Goal: Information Seeking & Learning: Check status

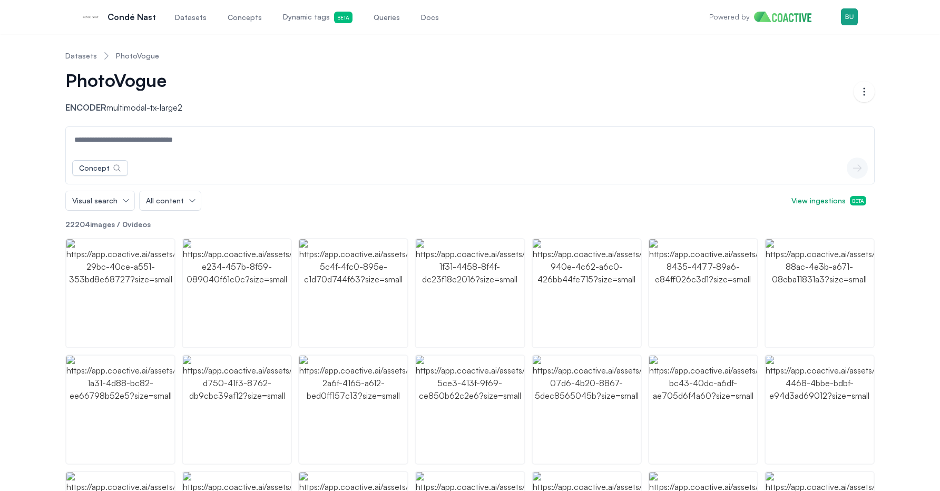
click at [85, 51] on link "Datasets" at bounding box center [81, 56] width 32 height 11
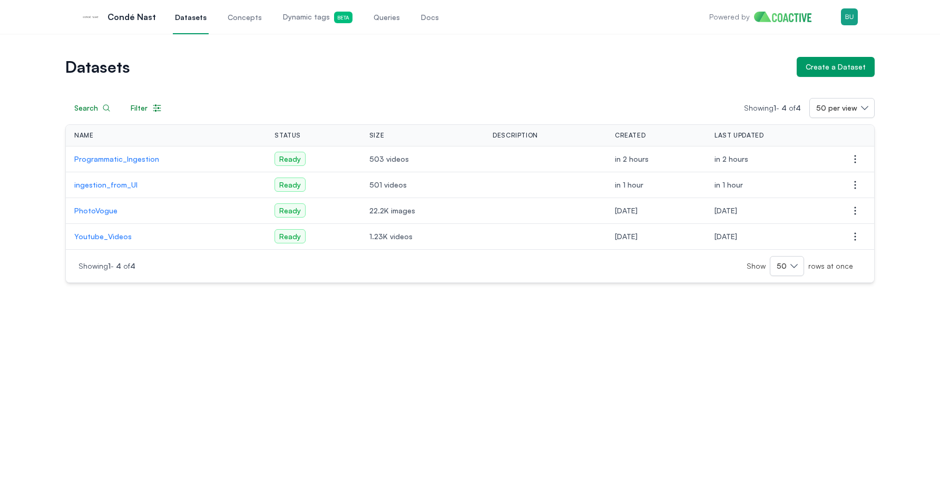
click at [258, 371] on div "Datasets Create a Dataset Search Filter Showing 1 - 4 of 4 50 per view Name Sta…" at bounding box center [470, 262] width 940 height 457
click at [115, 208] on p "PhotoVogue" at bounding box center [165, 210] width 183 height 11
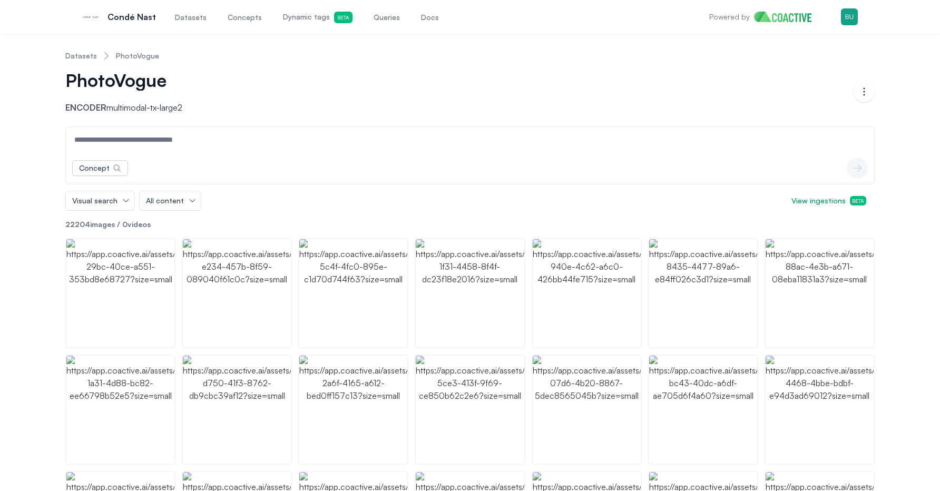
click at [242, 143] on input at bounding box center [470, 139] width 804 height 25
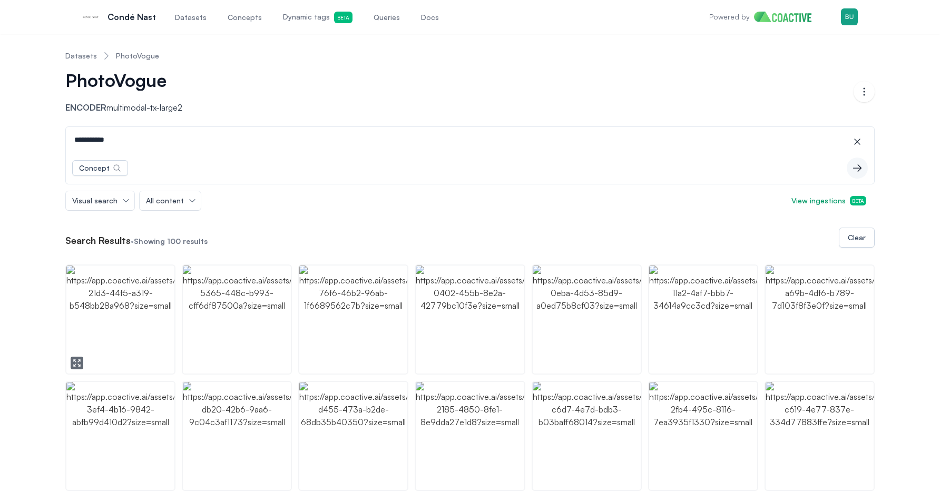
click at [133, 316] on img "button" at bounding box center [120, 320] width 108 height 108
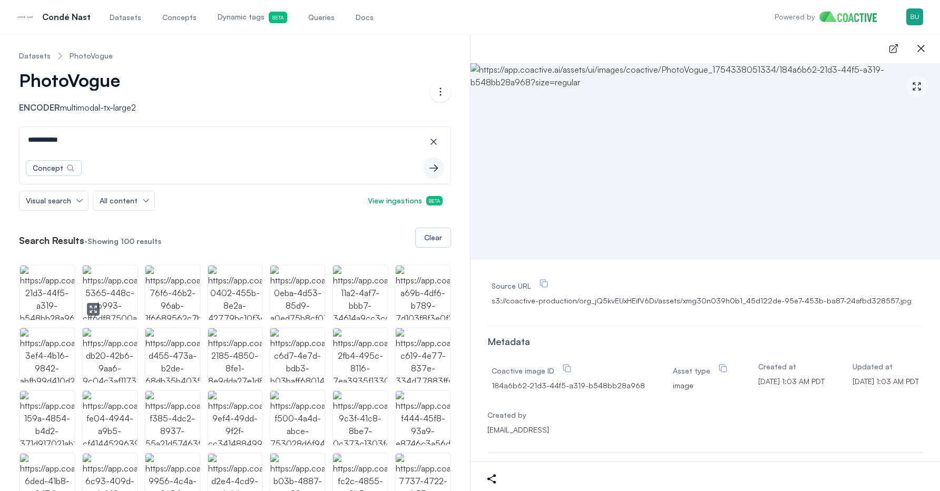
click at [93, 274] on img "button" at bounding box center [110, 293] width 54 height 54
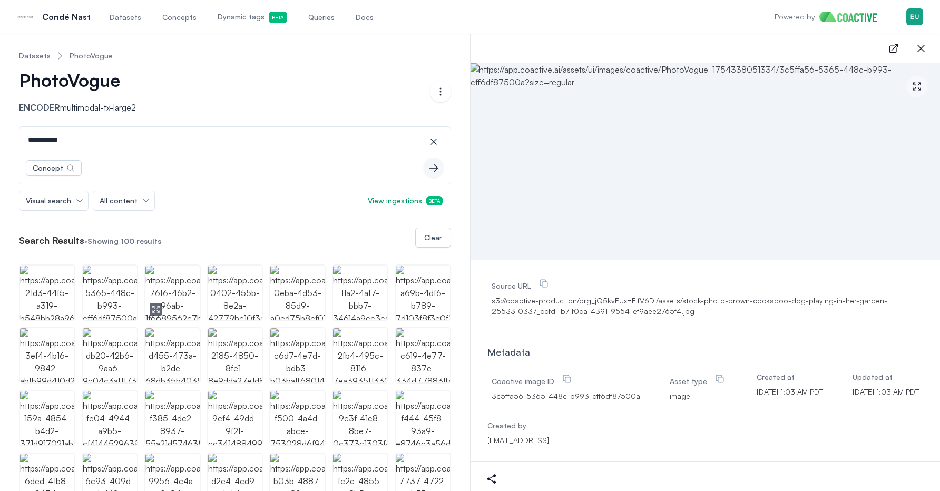
click at [183, 300] on img "button" at bounding box center [172, 293] width 54 height 54
click at [118, 141] on input "**********" at bounding box center [235, 139] width 427 height 25
click at [924, 43] on icon "button" at bounding box center [921, 48] width 13 height 13
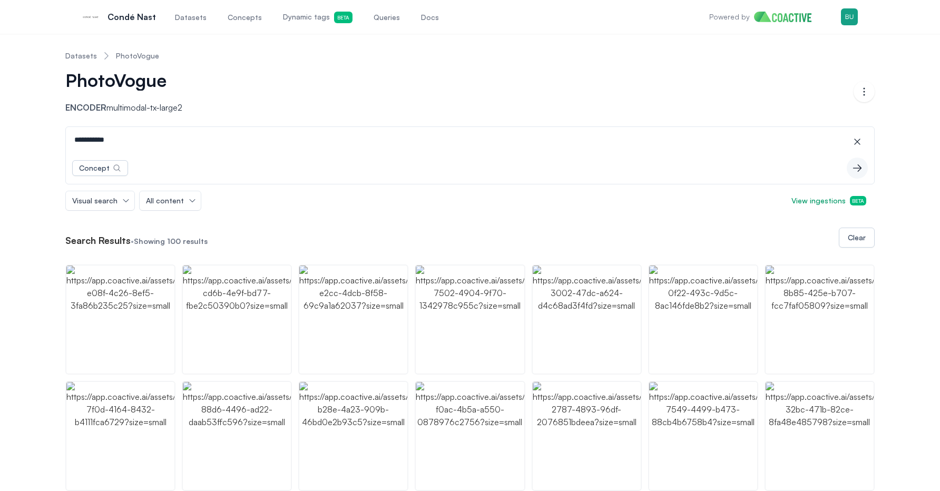
click at [438, 141] on input "**********" at bounding box center [470, 139] width 804 height 25
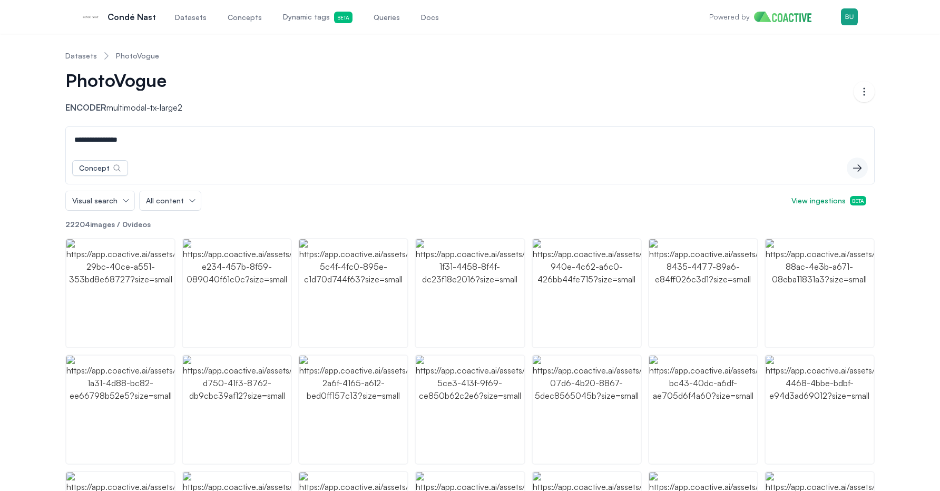
type input "**********"
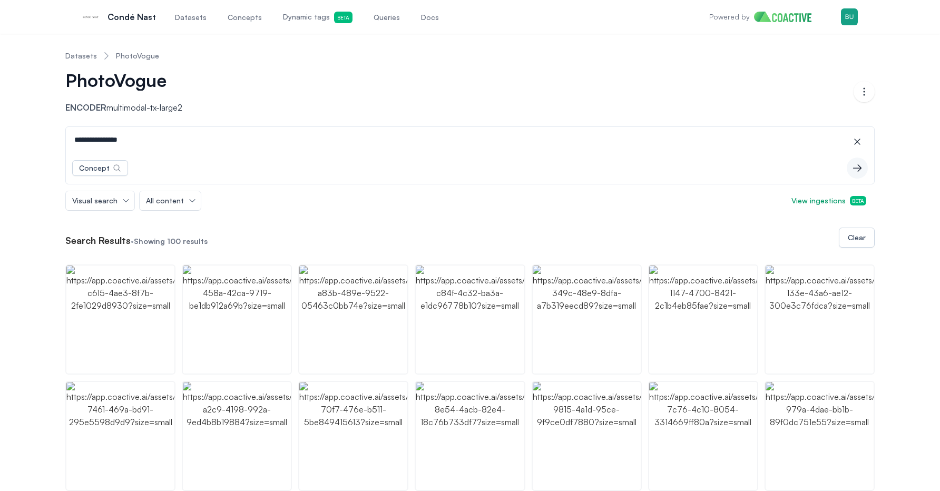
click at [297, 25] on link "Dynamic tags Beta" at bounding box center [318, 16] width 74 height 35
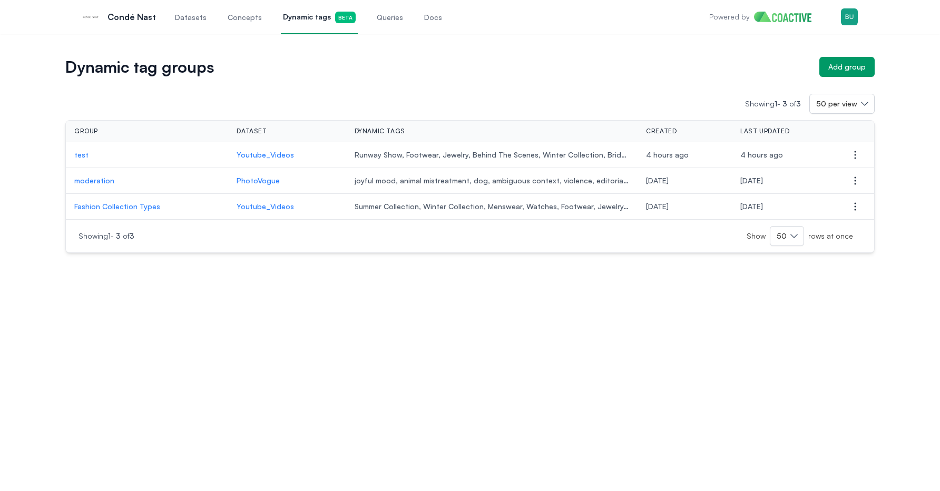
click at [105, 180] on p "moderation" at bounding box center [146, 180] width 145 height 11
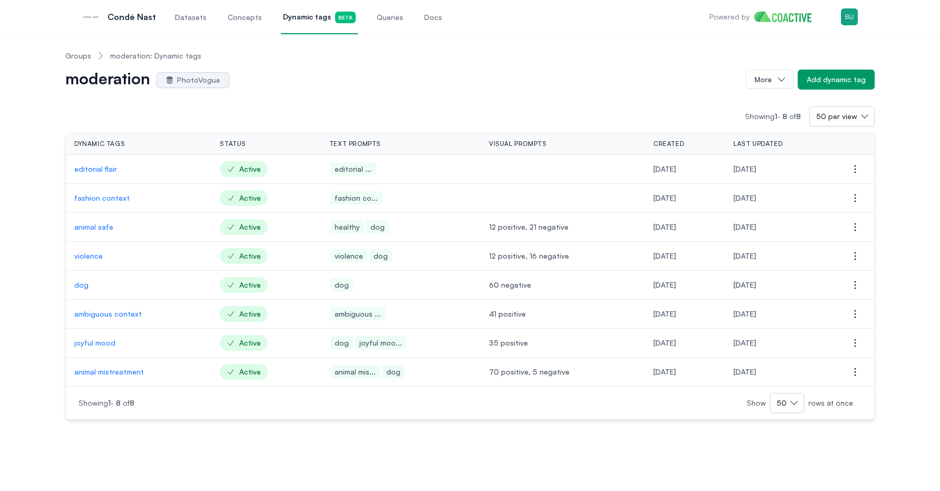
click at [38, 171] on div "Groups moderation: Dynamic tags moderation PhotoVogue More Add dynamic tag Show…" at bounding box center [470, 231] width 902 height 378
click at [95, 169] on p "editorial flair" at bounding box center [138, 169] width 129 height 11
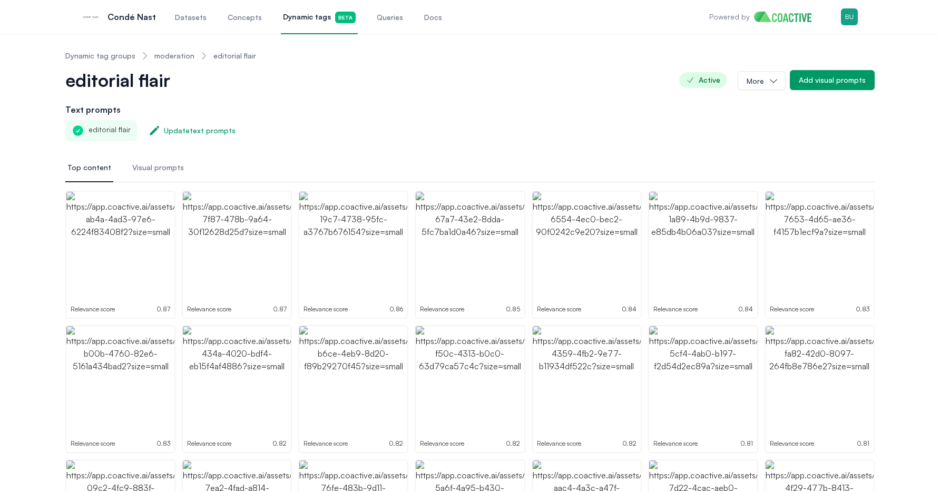
click at [169, 163] on span "Visual prompts" at bounding box center [158, 167] width 52 height 11
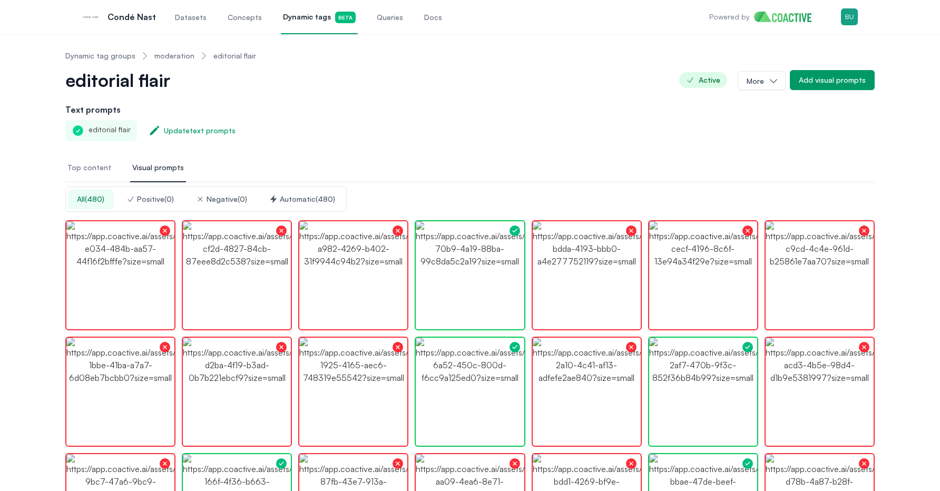
click at [180, 54] on link "moderation" at bounding box center [174, 56] width 40 height 11
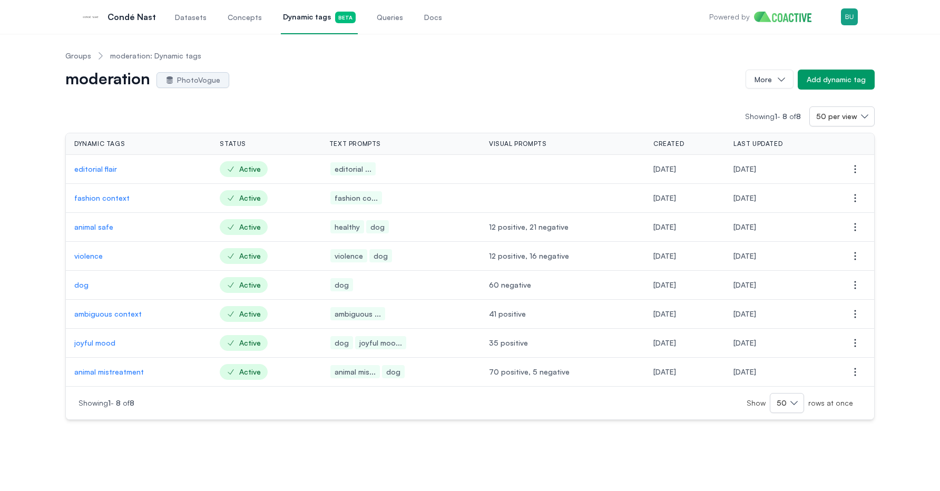
click at [108, 200] on p "fashion context" at bounding box center [138, 198] width 129 height 11
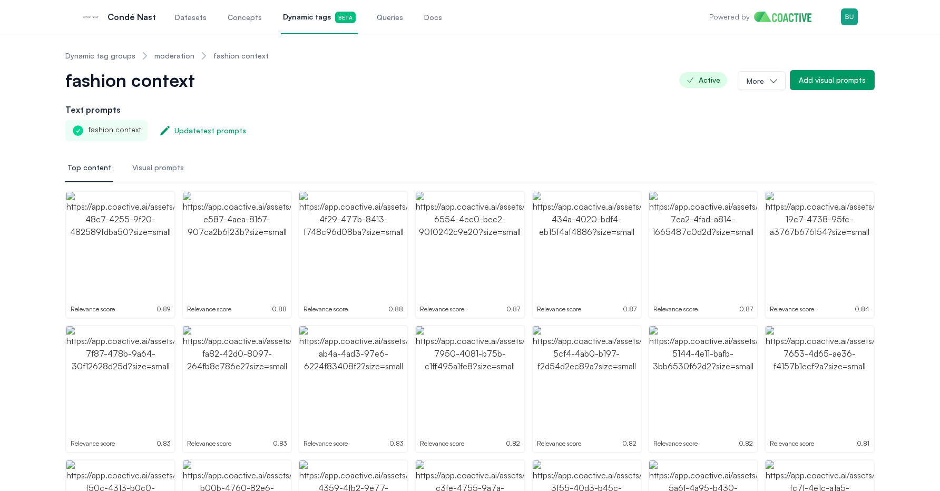
click at [170, 55] on link "moderation" at bounding box center [174, 56] width 40 height 11
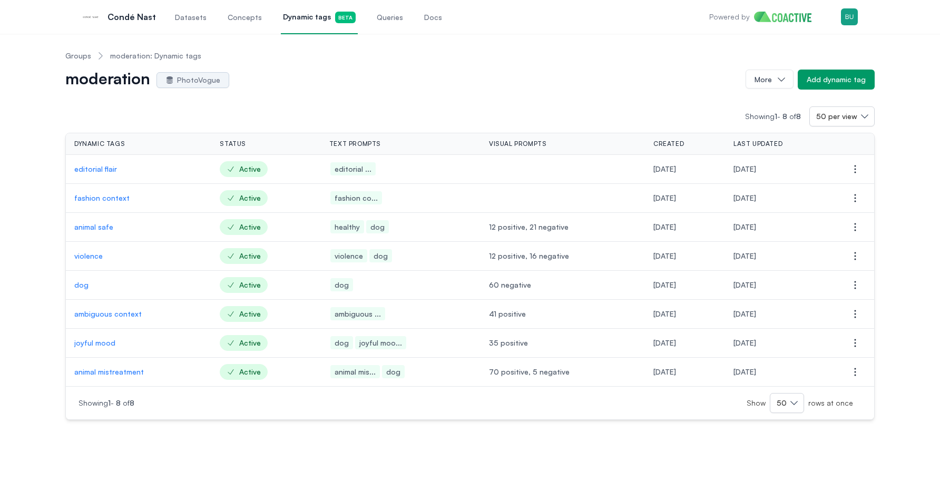
click at [117, 370] on p "animal mistreatment" at bounding box center [138, 372] width 129 height 11
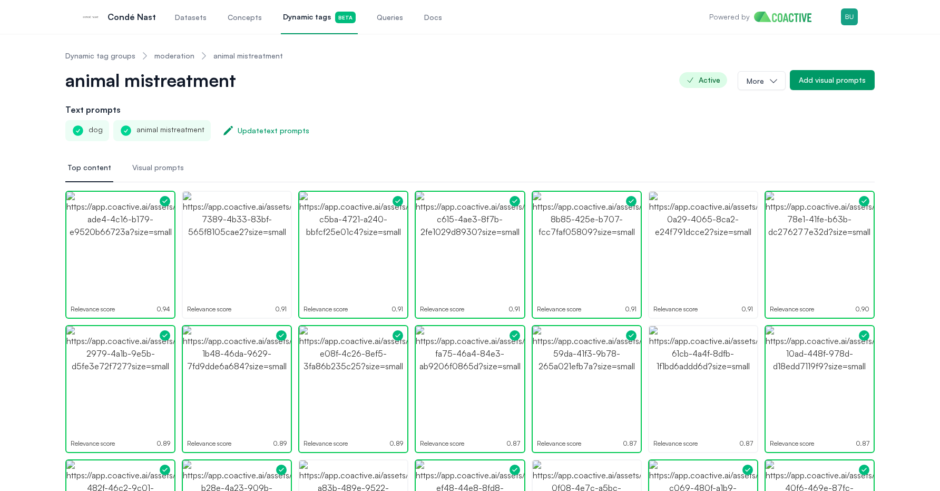
click at [173, 60] on link "moderation" at bounding box center [174, 56] width 40 height 11
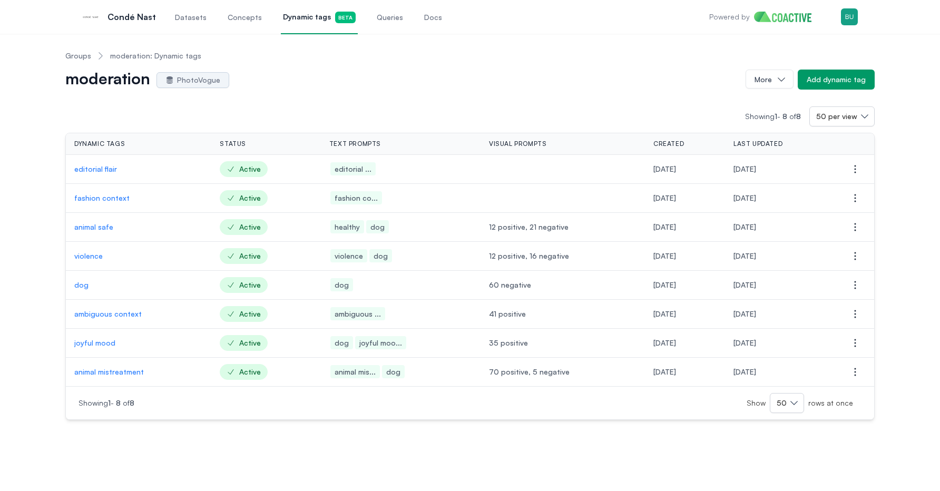
click at [120, 312] on p "ambiguous context" at bounding box center [138, 314] width 129 height 11
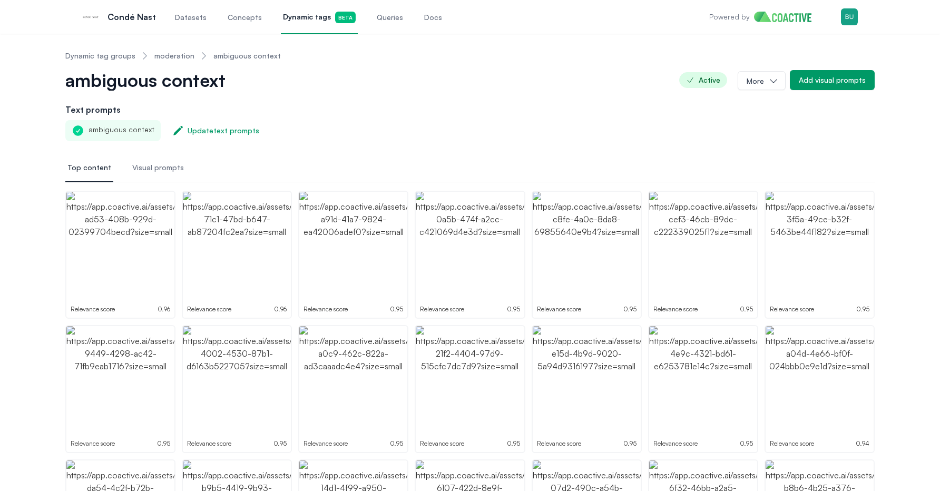
click at [186, 55] on link "moderation" at bounding box center [174, 56] width 40 height 11
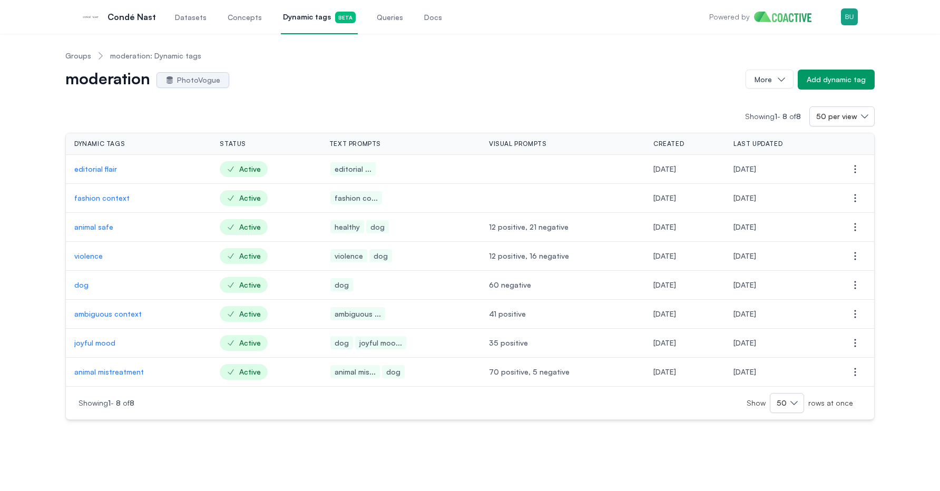
click at [106, 344] on p "joyful mood" at bounding box center [138, 343] width 129 height 11
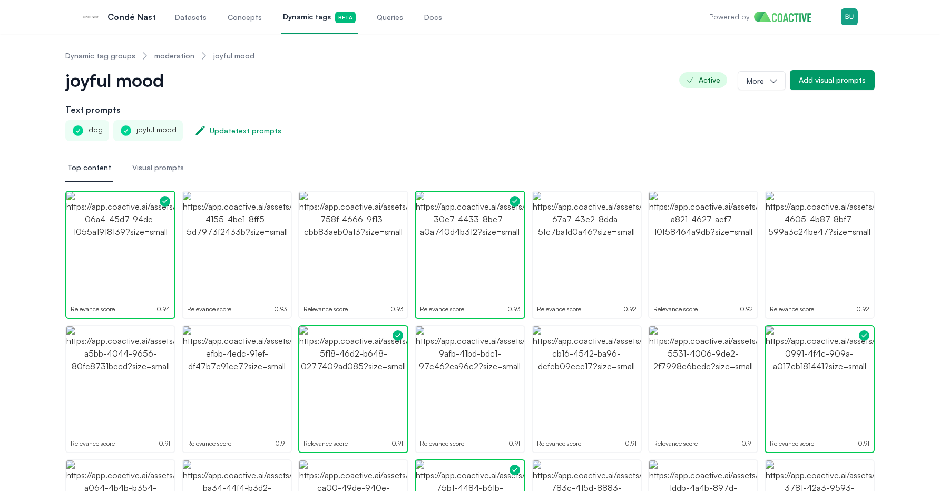
click at [181, 56] on link "moderation" at bounding box center [174, 56] width 40 height 11
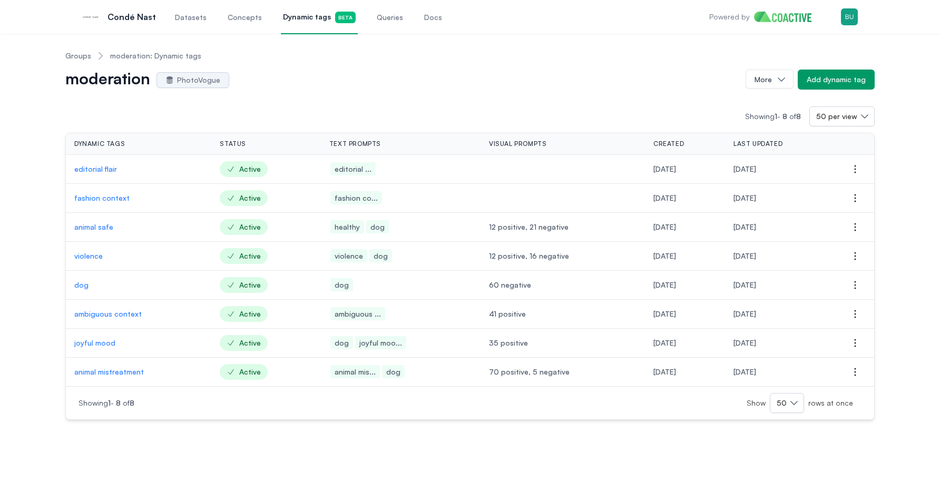
click at [101, 230] on p "animal safe" at bounding box center [138, 227] width 129 height 11
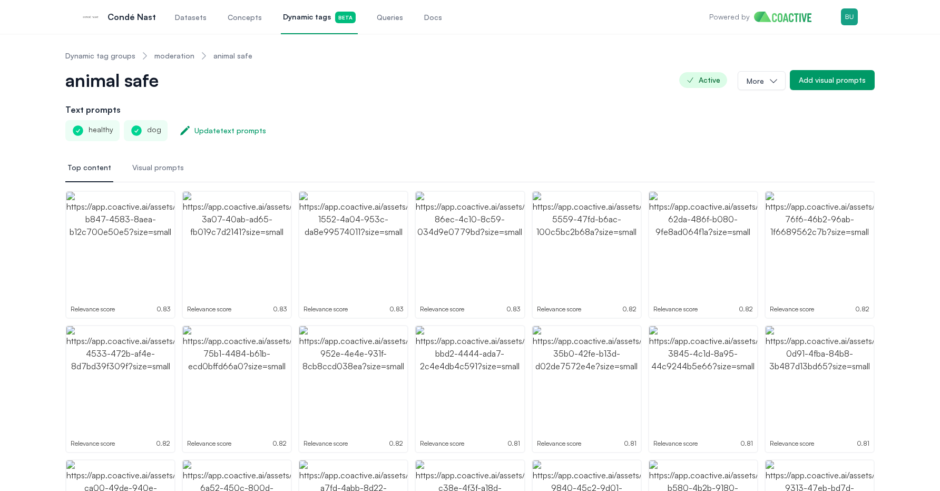
click at [179, 63] on ol "Dynamic tag groups moderation animal safe" at bounding box center [158, 55] width 187 height 27
click at [179, 54] on link "moderation" at bounding box center [174, 56] width 40 height 11
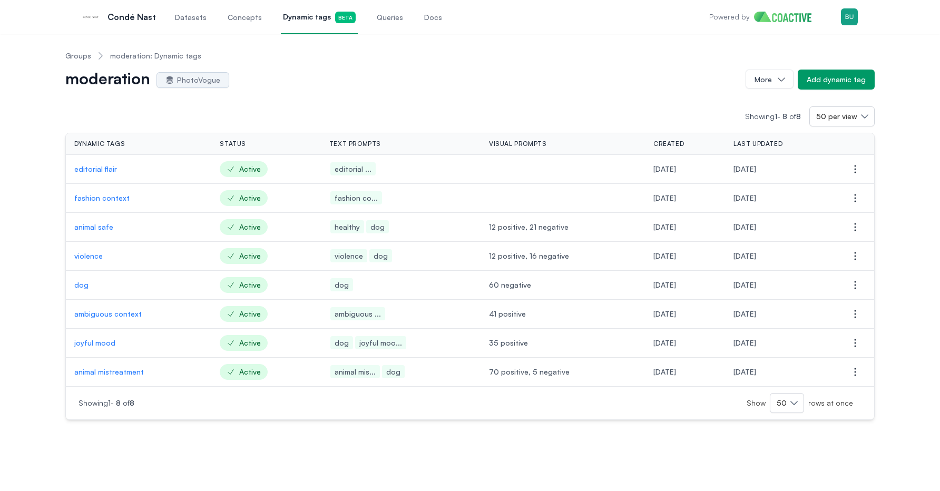
click at [41, 293] on div "Groups moderation: Dynamic tags moderation PhotoVogue More Add dynamic tag Show…" at bounding box center [470, 231] width 902 height 378
click at [82, 286] on p "dog" at bounding box center [138, 285] width 129 height 11
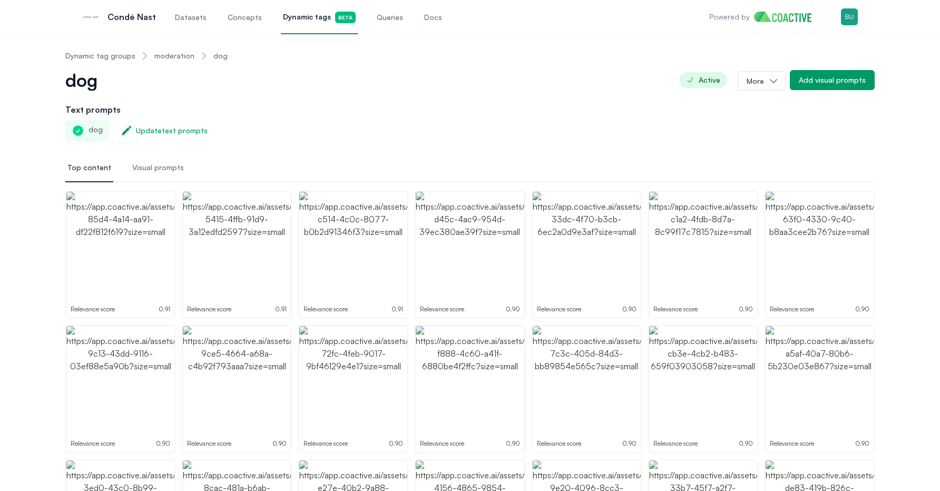
click at [178, 59] on link "moderation" at bounding box center [174, 56] width 40 height 11
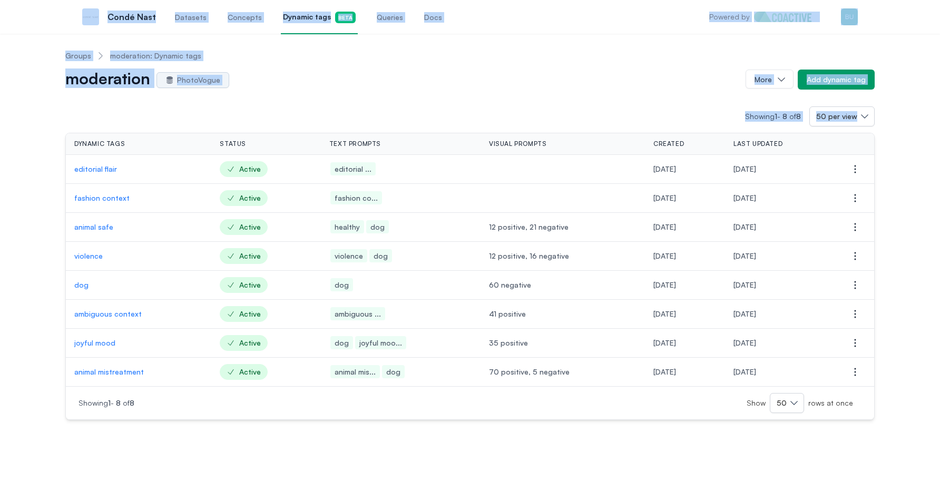
drag, startPoint x: 40, startPoint y: 27, endPoint x: 12, endPoint y: 183, distance: 159.1
click at [12, 183] on body "Open main menu Condé Nast Datasets Concepts Dynamic tags Beta Queries Docs Powe…" at bounding box center [470, 245] width 940 height 491
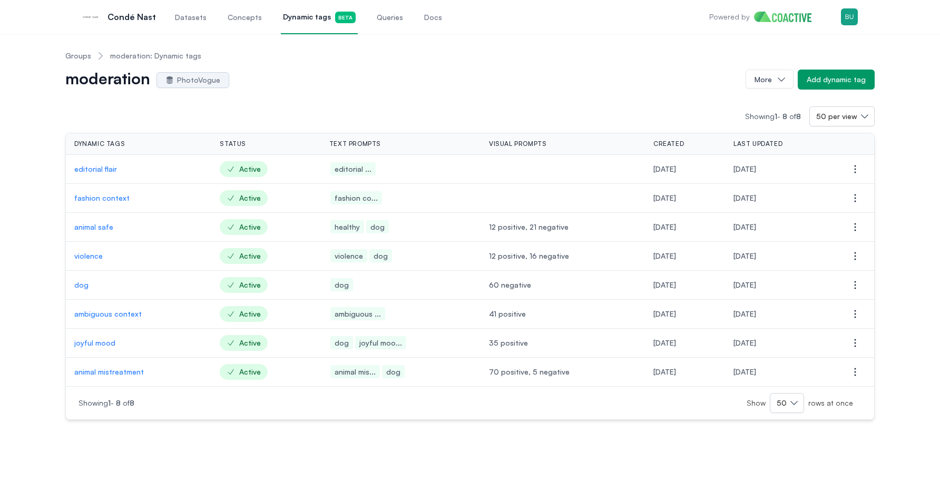
click at [13, 141] on div "Groups moderation: Dynamic tags moderation PhotoVogue More Add dynamic tag Show…" at bounding box center [470, 231] width 940 height 395
click at [15, 119] on div "Groups moderation: Dynamic tags moderation PhotoVogue More Add dynamic tag Show…" at bounding box center [470, 231] width 940 height 395
click at [100, 171] on p "editorial flair" at bounding box center [138, 169] width 129 height 11
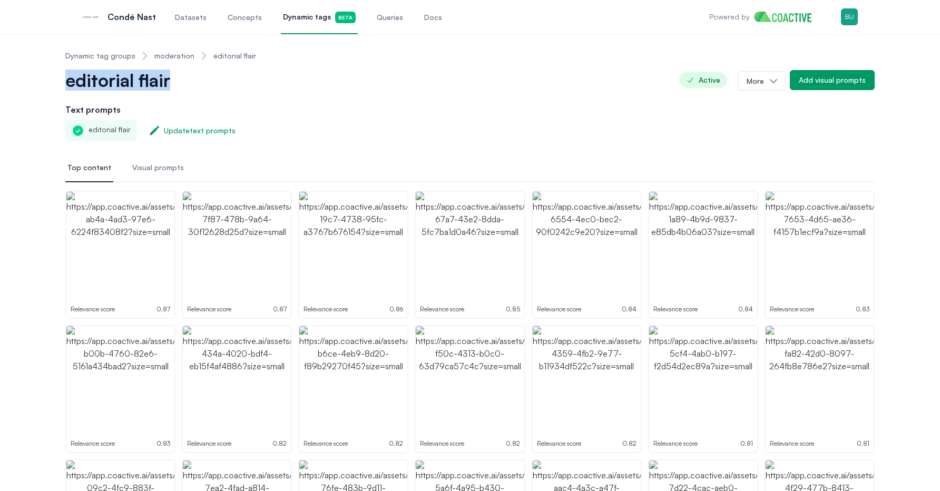
drag, startPoint x: 220, startPoint y: 86, endPoint x: 41, endPoint y: 82, distance: 178.7
copy span "editorial flair"
click at [165, 60] on link "moderation" at bounding box center [174, 56] width 40 height 11
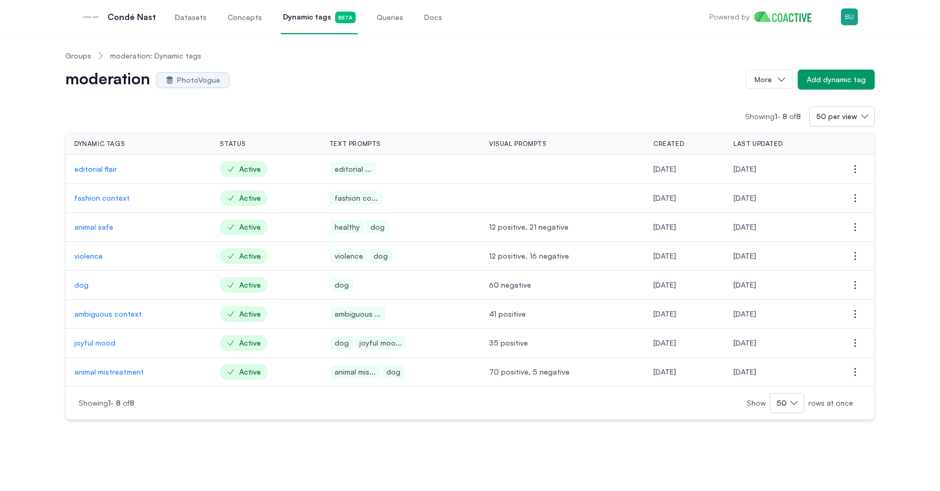
click at [435, 47] on nav "Groups moderation: Dynamic tags" at bounding box center [469, 55] width 809 height 27
click at [388, 25] on link "Queries" at bounding box center [390, 16] width 31 height 35
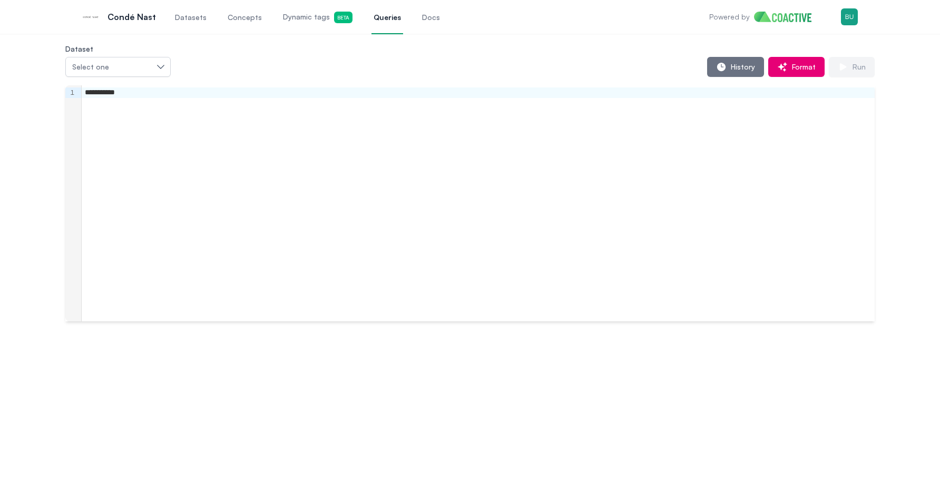
click at [270, 110] on div "**********" at bounding box center [478, 203] width 793 height 236
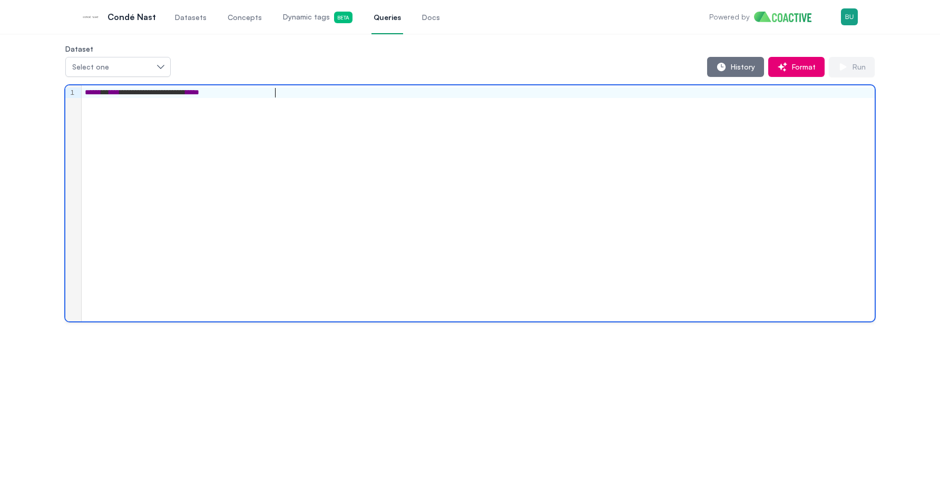
click at [727, 125] on div "**********" at bounding box center [478, 203] width 793 height 236
click at [738, 64] on span "History" at bounding box center [741, 67] width 28 height 11
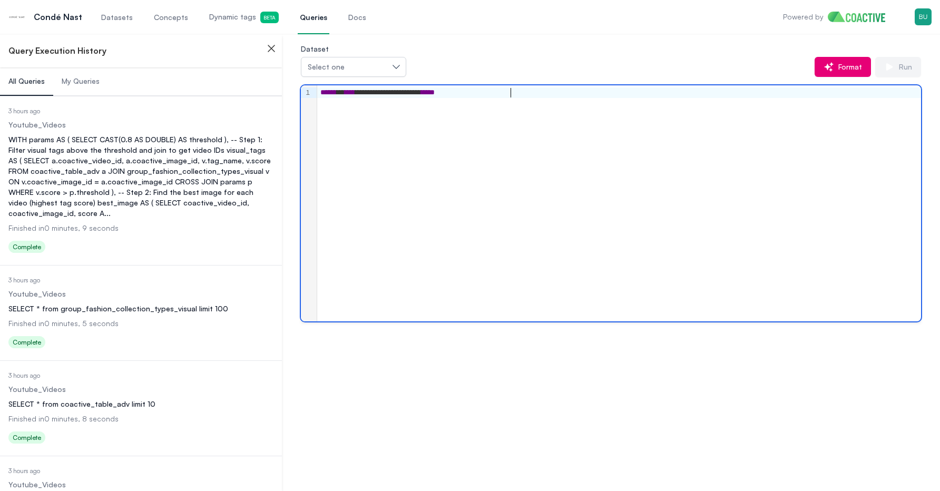
click at [675, 132] on div "**********" at bounding box center [619, 203] width 604 height 236
click at [512, 92] on div "**********" at bounding box center [618, 92] width 603 height 11
click at [512, 96] on div "**********" at bounding box center [618, 92] width 603 height 11
click at [512, 91] on div "**********" at bounding box center [618, 92] width 603 height 11
click at [565, 110] on div "**********" at bounding box center [619, 203] width 604 height 236
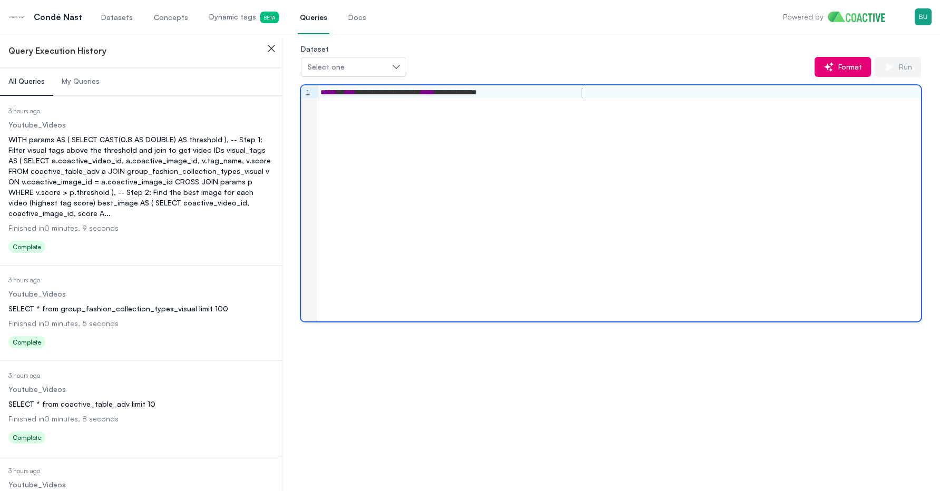
click at [513, 93] on div "**********" at bounding box center [618, 92] width 603 height 11
click at [515, 93] on div "**********" at bounding box center [618, 92] width 603 height 11
click at [719, 153] on div at bounding box center [619, 203] width 604 height 236
click at [540, 126] on div at bounding box center [619, 203] width 604 height 236
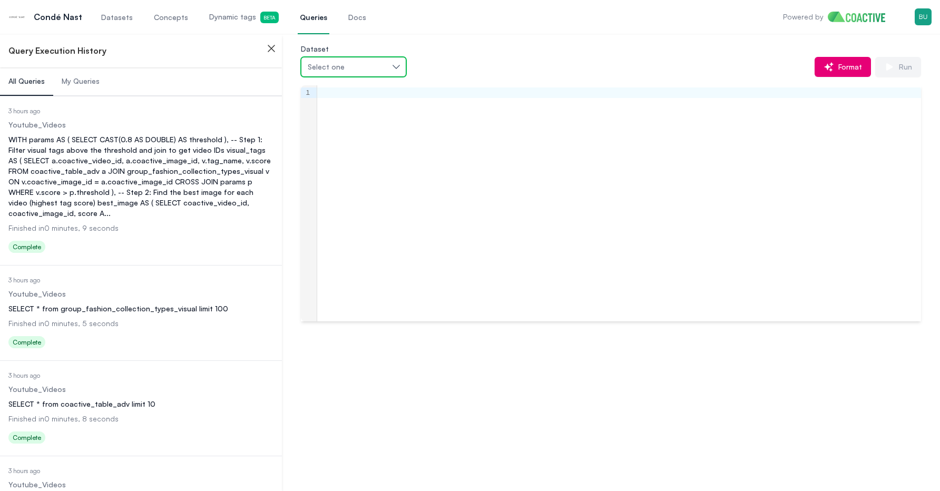
click at [388, 64] on button "Select one" at bounding box center [353, 67] width 105 height 20
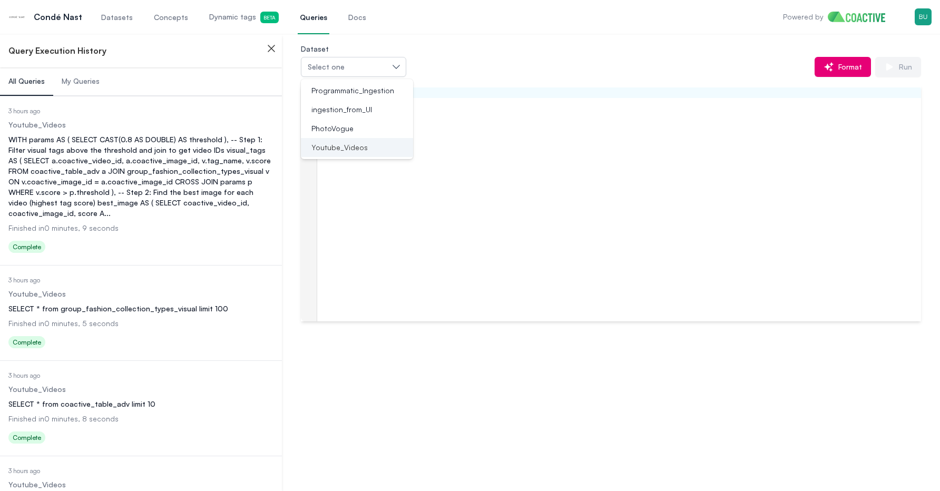
click at [382, 149] on div "Youtube_Videos" at bounding box center [350, 147] width 87 height 11
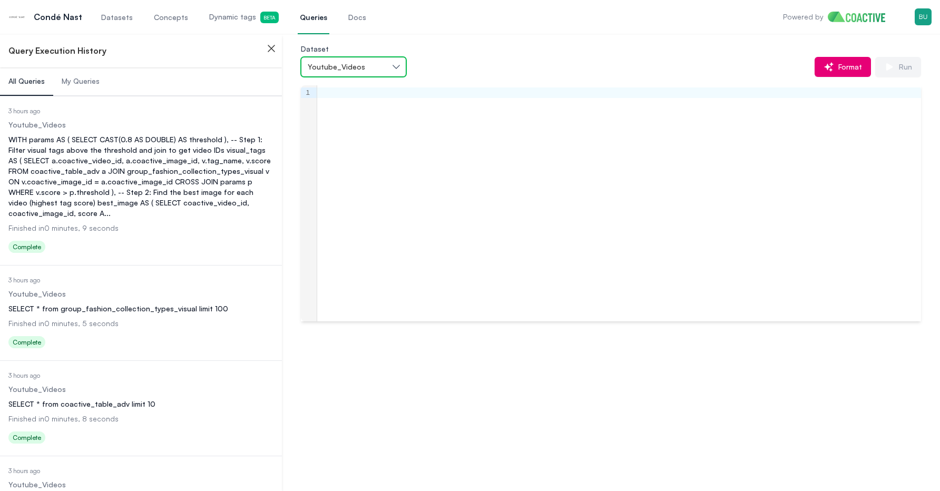
click at [385, 68] on div "Youtube_Videos" at bounding box center [348, 67] width 81 height 11
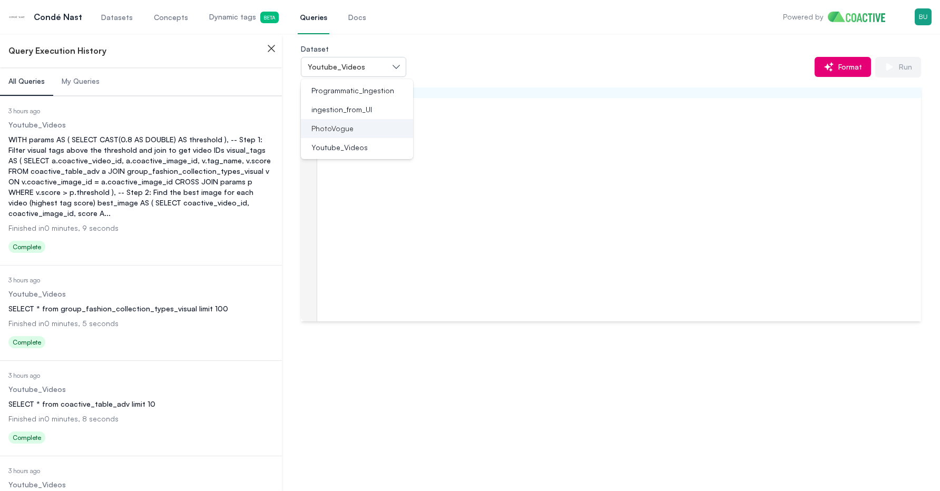
click at [371, 133] on div "PhotoVogue" at bounding box center [350, 128] width 87 height 11
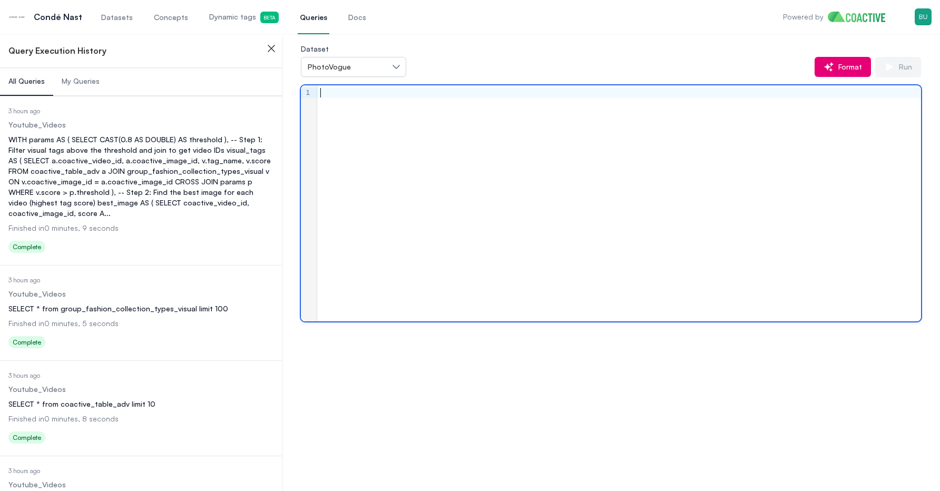
click at [447, 121] on div at bounding box center [619, 203] width 604 height 236
click at [651, 132] on div "**********" at bounding box center [619, 203] width 604 height 236
click at [905, 66] on span "Run" at bounding box center [903, 67] width 17 height 11
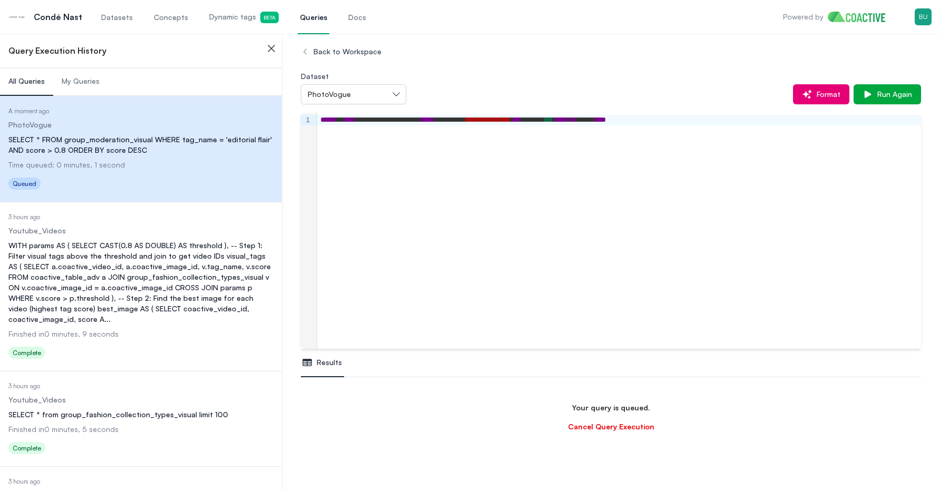
scroll to position [62, 0]
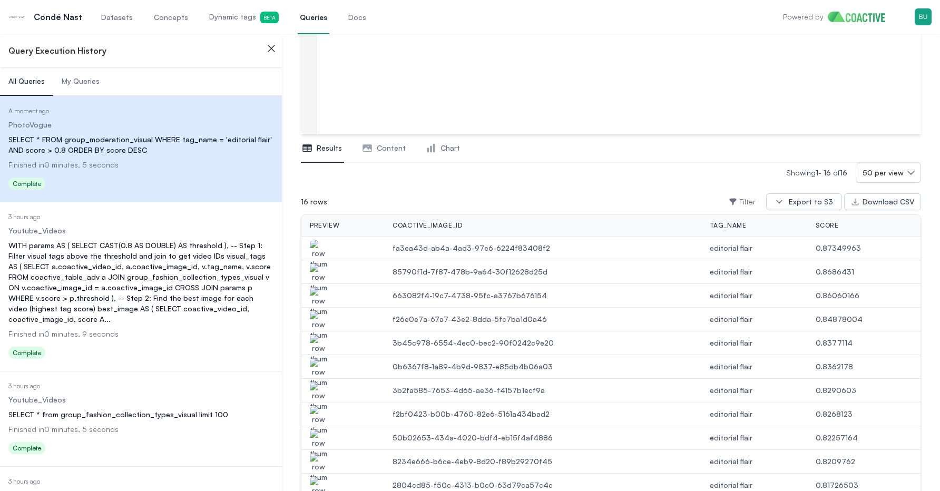
scroll to position [217, 0]
click at [320, 246] on img "button" at bounding box center [318, 253] width 17 height 30
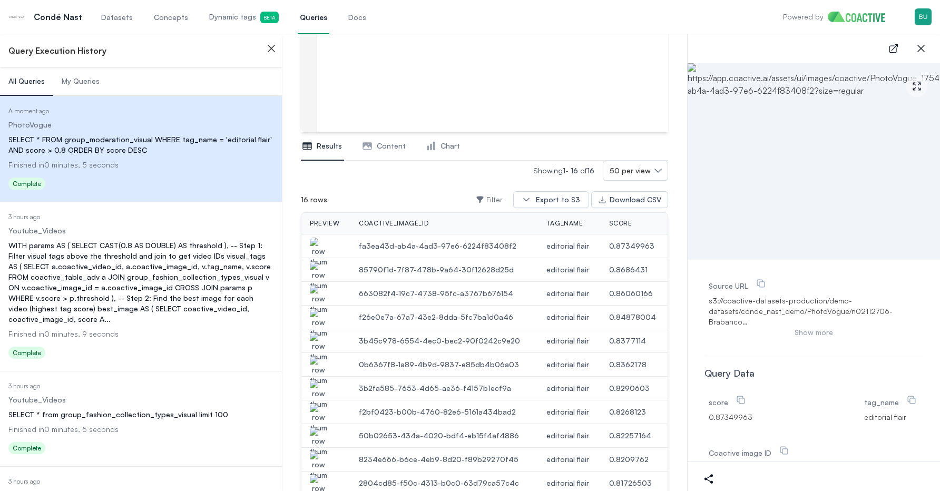
click at [313, 261] on img "button" at bounding box center [318, 276] width 17 height 30
click at [318, 290] on img "button" at bounding box center [318, 300] width 17 height 30
click at [320, 303] on img "button" at bounding box center [318, 300] width 17 height 30
click at [319, 318] on img "button" at bounding box center [318, 324] width 17 height 30
click at [321, 332] on img "button" at bounding box center [318, 347] width 17 height 30
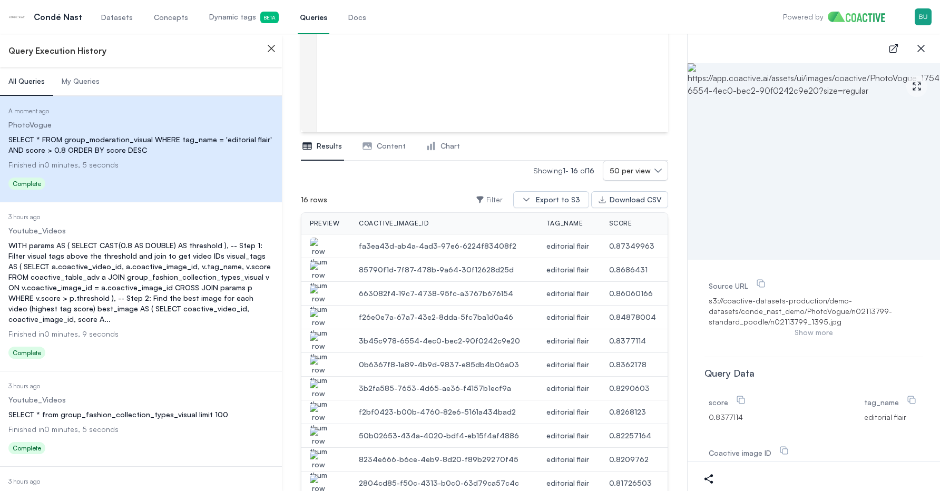
click at [321, 354] on img "button" at bounding box center [318, 347] width 17 height 30
click at [321, 358] on img "button" at bounding box center [318, 371] width 17 height 30
click at [323, 388] on img "button" at bounding box center [318, 395] width 17 height 30
click at [321, 407] on img "button" at bounding box center [318, 419] width 17 height 30
click at [322, 438] on img "button" at bounding box center [318, 442] width 17 height 30
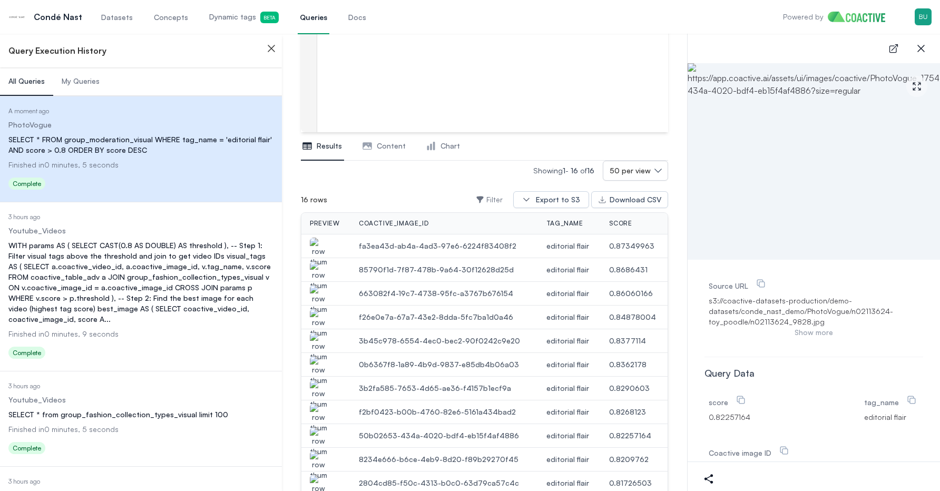
click at [323, 460] on img "button" at bounding box center [318, 466] width 17 height 30
click at [918, 43] on icon "button" at bounding box center [921, 48] width 13 height 13
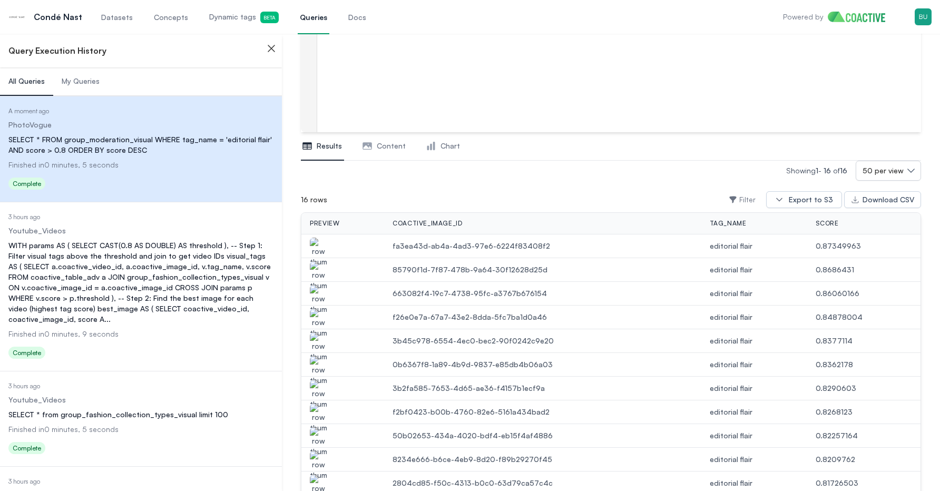
scroll to position [0, 0]
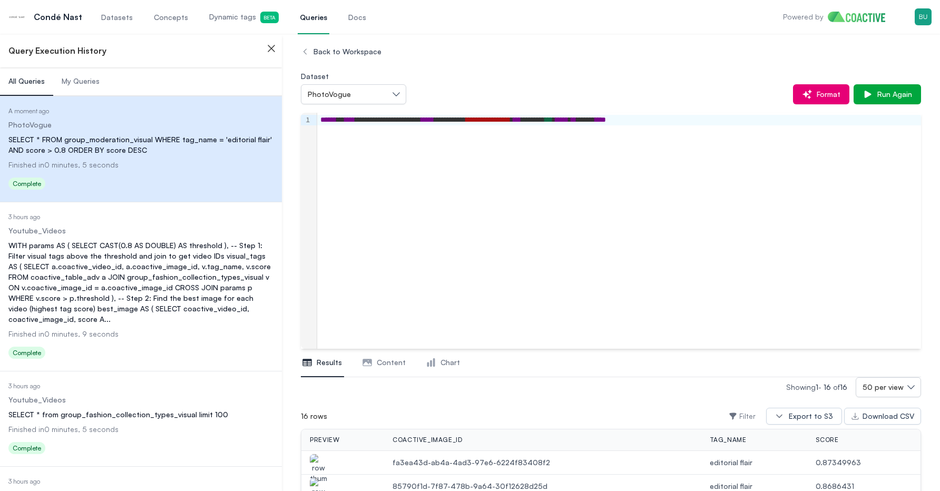
click at [639, 202] on div "**********" at bounding box center [619, 231] width 604 height 236
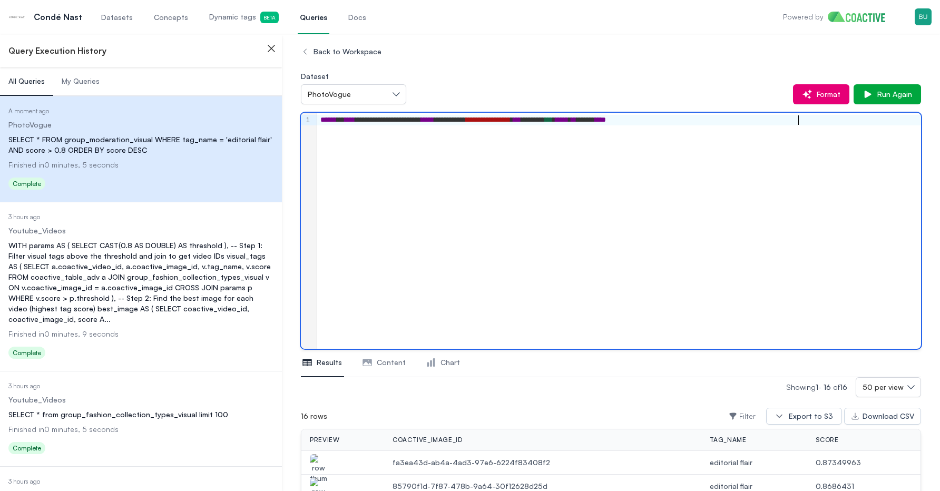
click at [271, 47] on icon "button" at bounding box center [271, 48] width 13 height 13
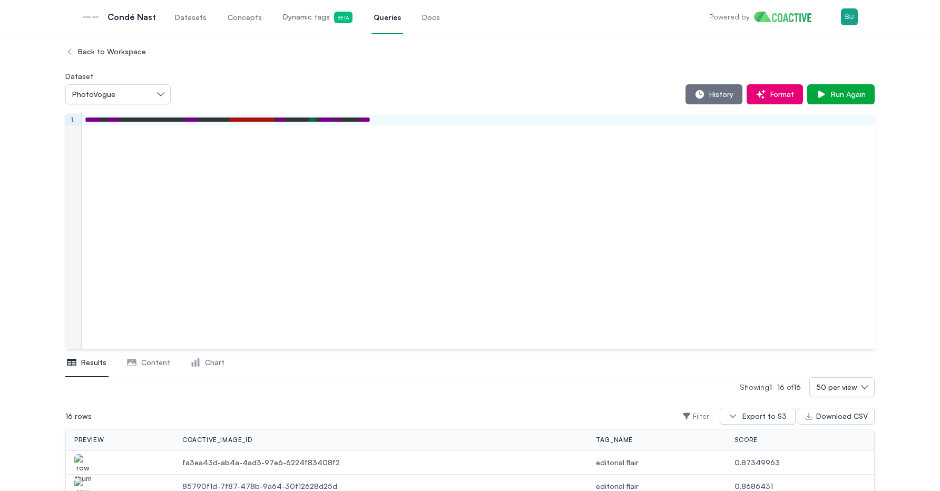
click at [308, 22] on span "Dynamic tags Beta" at bounding box center [318, 18] width 70 height 12
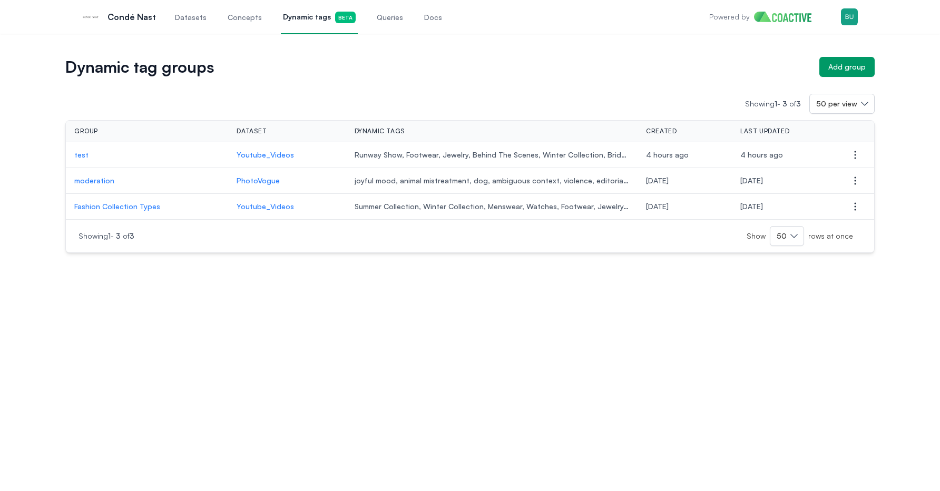
click at [91, 185] on p "moderation" at bounding box center [146, 180] width 145 height 11
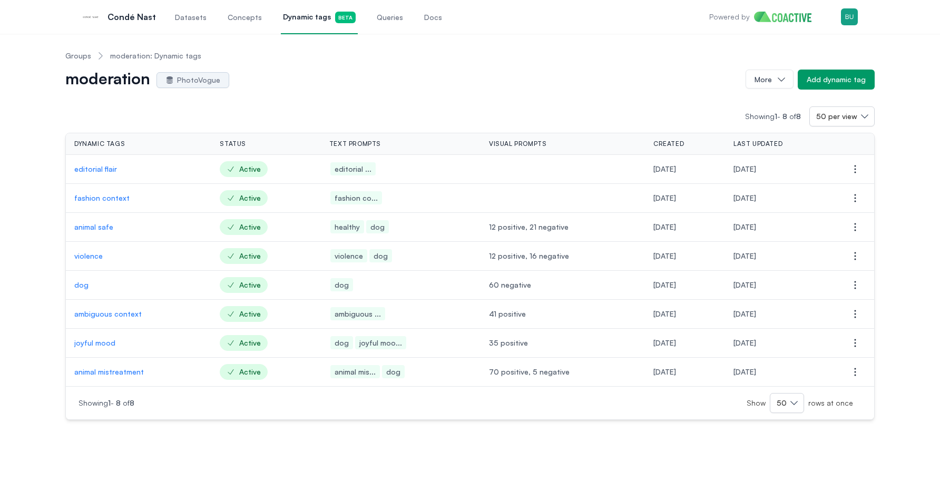
click at [19, 261] on div "Groups moderation: Dynamic tags moderation PhotoVogue More Add dynamic tag Show…" at bounding box center [470, 231] width 902 height 378
click at [53, 180] on div "Groups moderation: Dynamic tags moderation PhotoVogue More Add dynamic tag Show…" at bounding box center [470, 231] width 902 height 378
click at [384, 18] on span "Queries" at bounding box center [390, 17] width 26 height 11
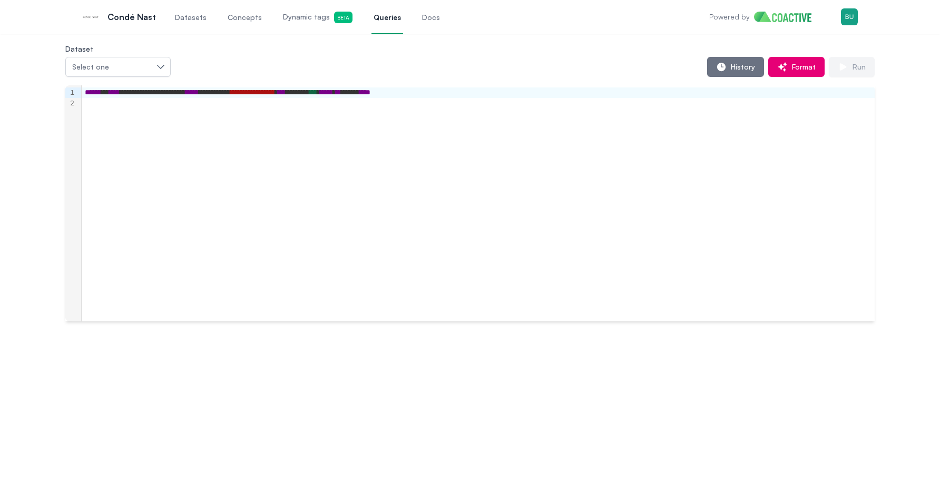
click at [379, 155] on div "**********" at bounding box center [478, 203] width 793 height 236
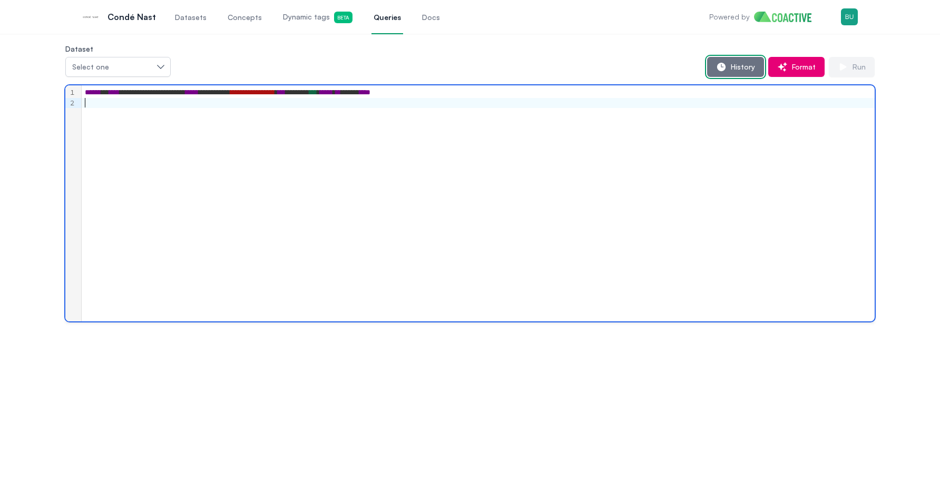
click at [743, 70] on span "History" at bounding box center [741, 67] width 28 height 11
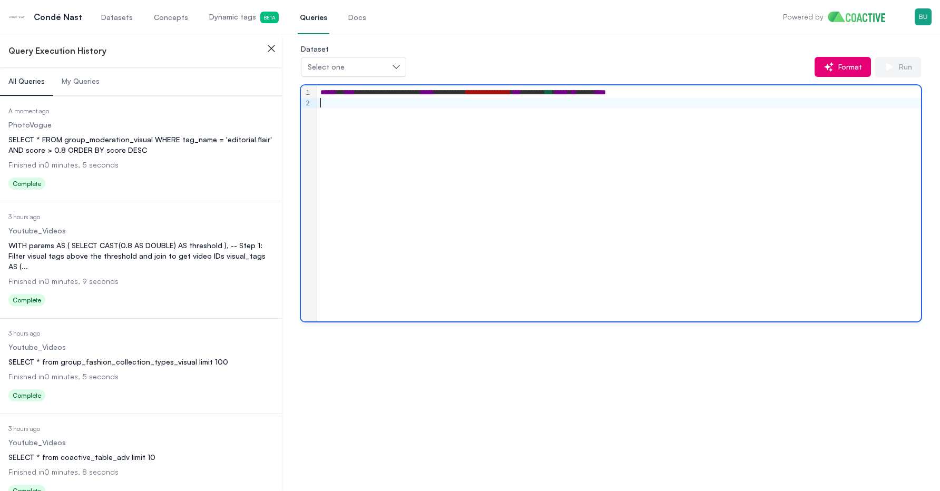
click at [474, 145] on div "**********" at bounding box center [619, 203] width 604 height 236
click at [770, 91] on div "**********" at bounding box center [618, 92] width 603 height 11
click at [379, 61] on button "Select one" at bounding box center [353, 67] width 105 height 20
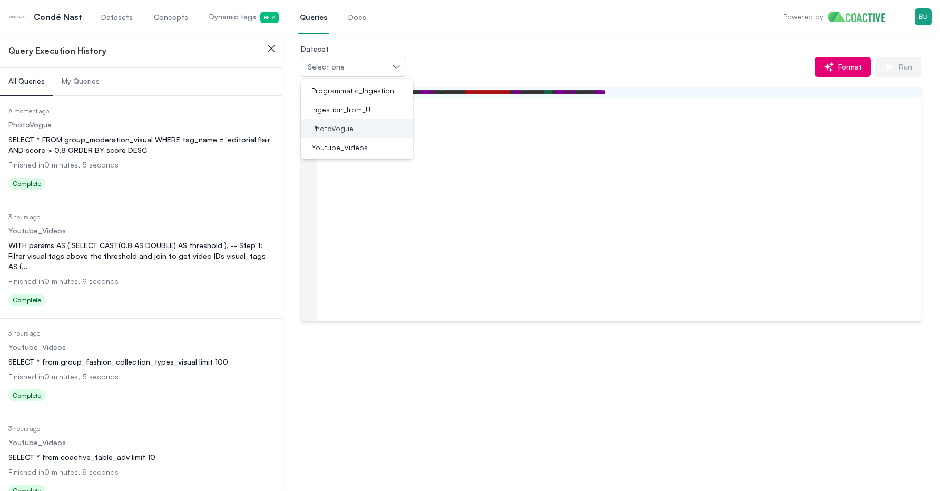
click at [378, 128] on div "PhotoVogue" at bounding box center [350, 128] width 87 height 11
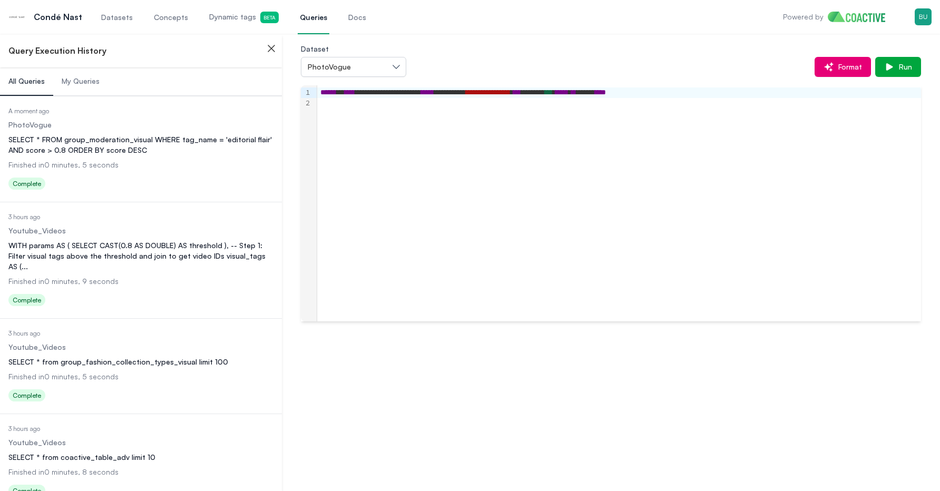
click at [645, 133] on div "**********" at bounding box center [619, 203] width 604 height 236
click at [906, 71] on span "Run" at bounding box center [903, 67] width 17 height 11
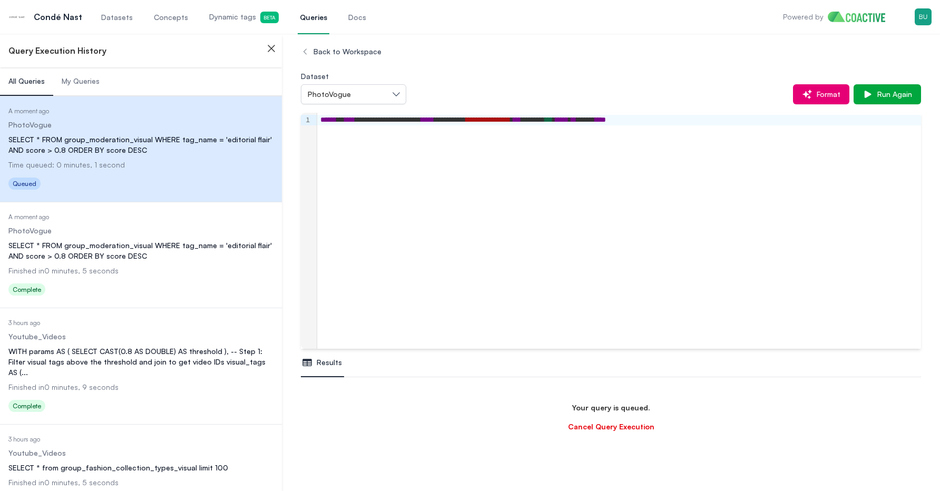
scroll to position [62, 0]
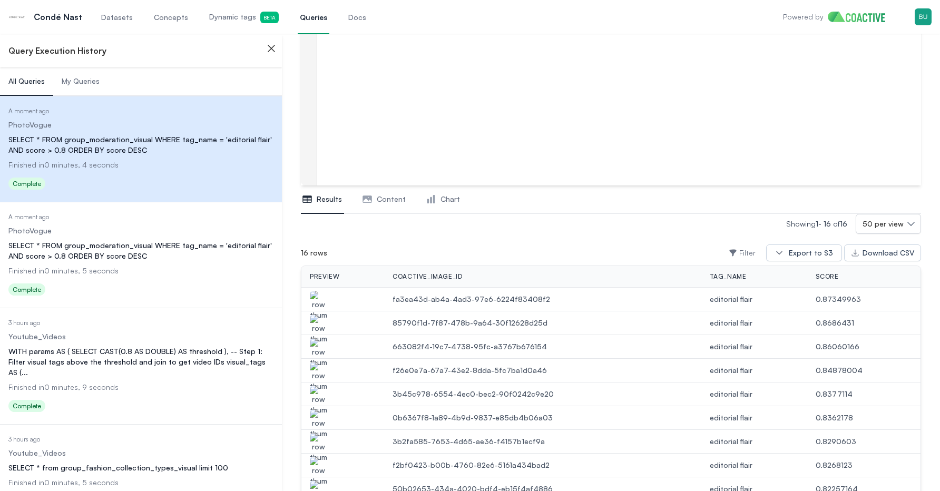
scroll to position [174, 0]
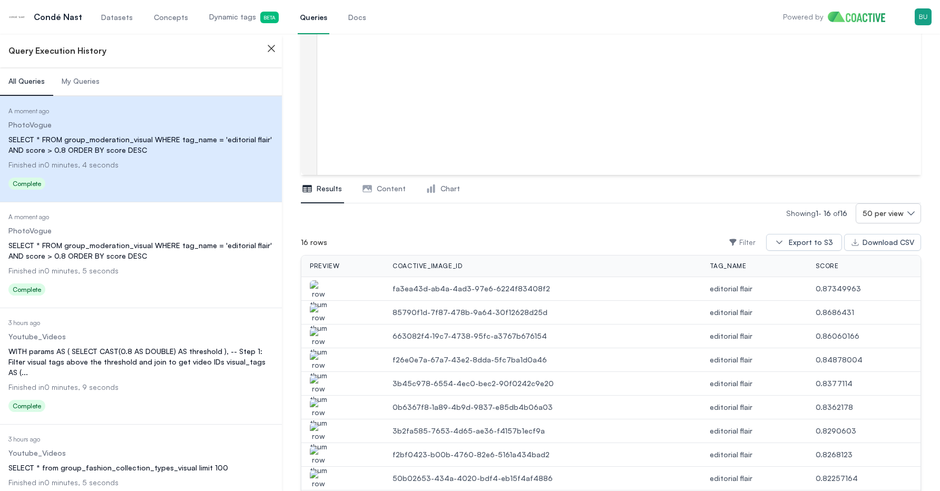
click at [319, 286] on img "button" at bounding box center [318, 295] width 17 height 30
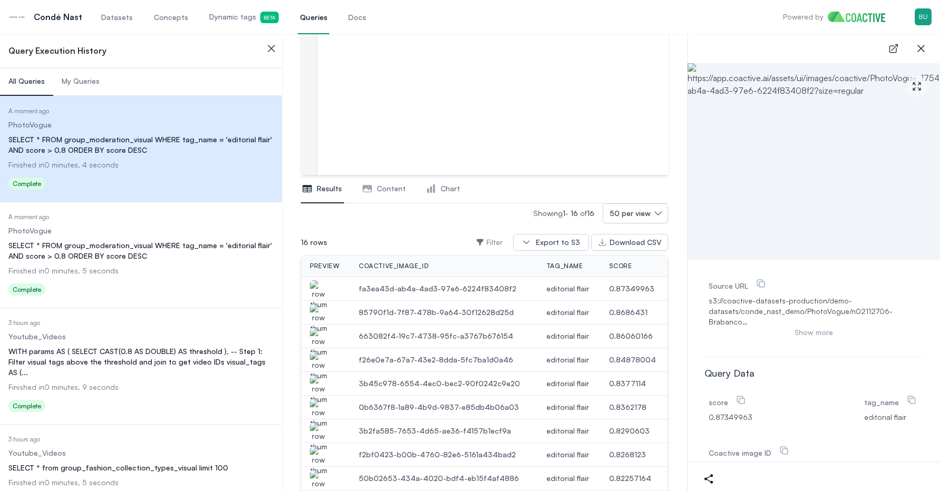
click at [318, 314] on img "button" at bounding box center [318, 319] width 17 height 30
click at [318, 339] on img "button" at bounding box center [318, 343] width 17 height 30
click at [321, 365] on img "button" at bounding box center [318, 366] width 17 height 30
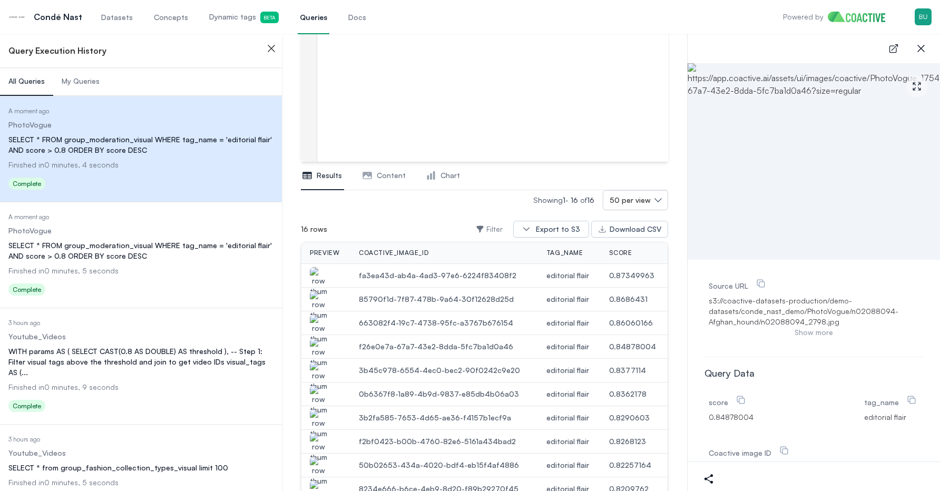
scroll to position [0, 0]
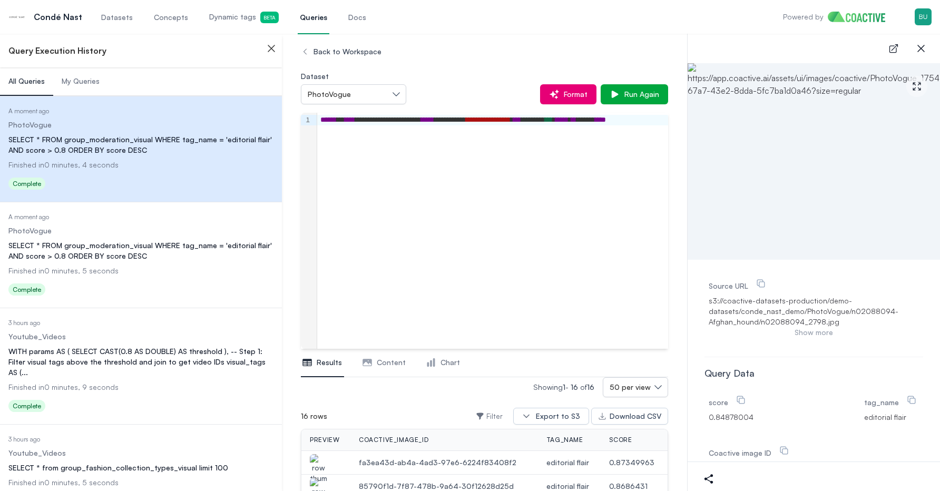
click at [924, 50] on icon "button" at bounding box center [921, 48] width 13 height 13
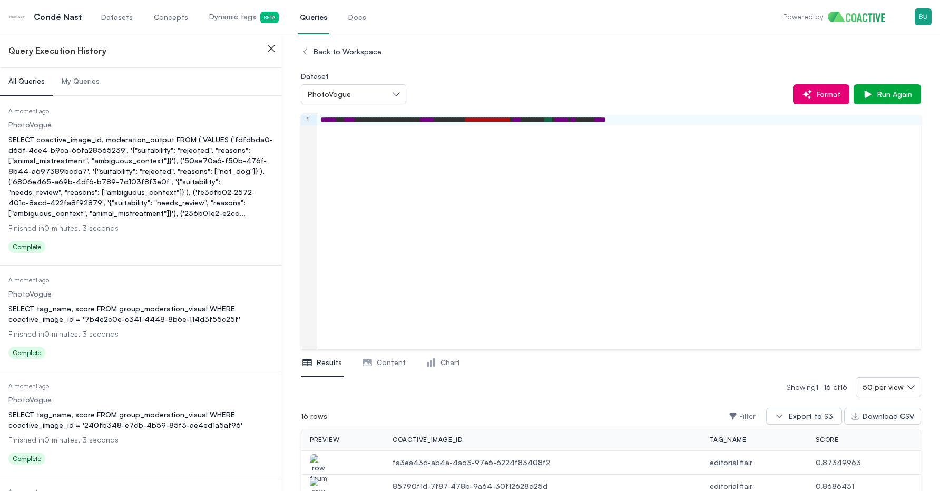
click at [173, 179] on div "SELECT coactive_image_id, moderation_output FROM ( VALUES ('fdfdbda0-d65f-4ce4-…" at bounding box center [140, 176] width 265 height 84
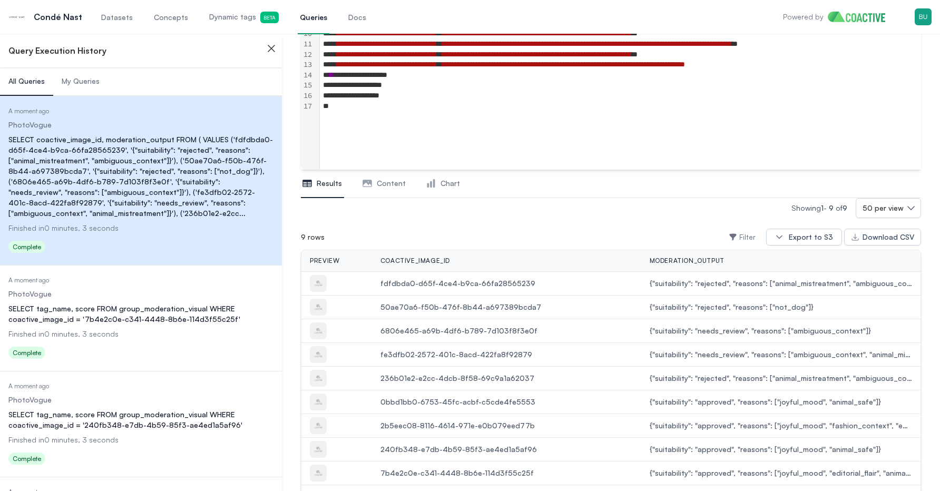
scroll to position [232, 0]
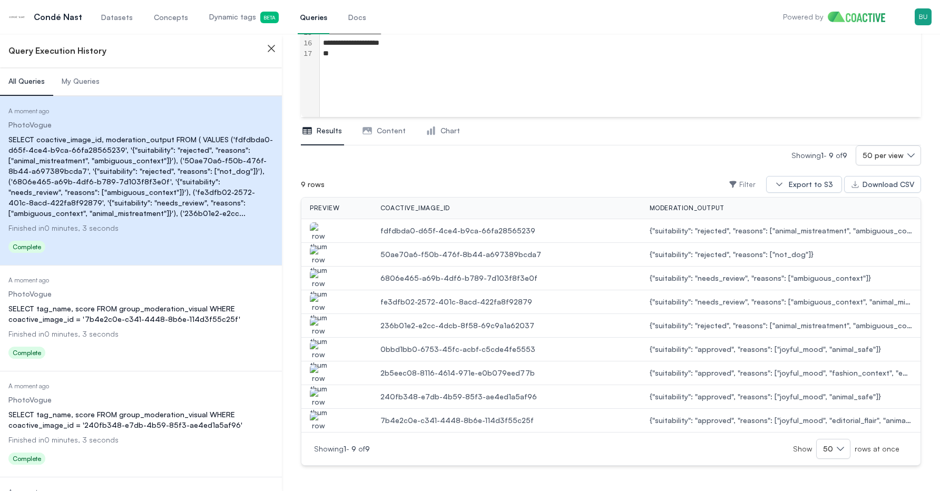
click at [271, 48] on icon "button" at bounding box center [271, 48] width 6 height 6
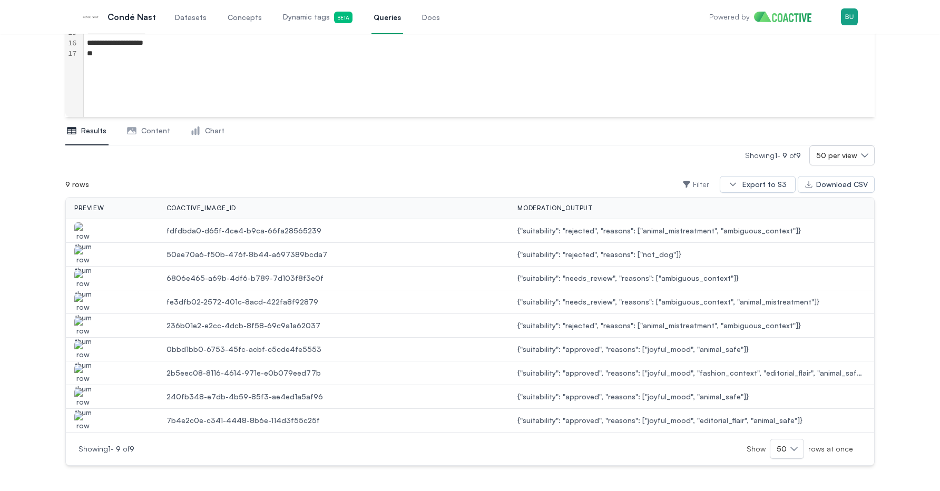
scroll to position [0, 0]
click at [85, 231] on img "button" at bounding box center [82, 237] width 17 height 30
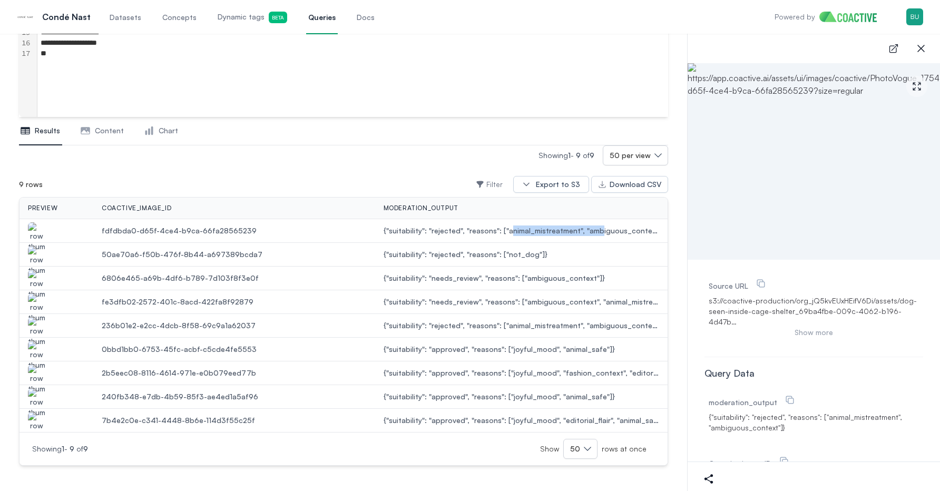
drag, startPoint x: 496, startPoint y: 231, endPoint x: 585, endPoint y: 231, distance: 88.5
click at [585, 231] on span "{"suitability": "rejected", "reasons": ["animal_mistreatment", "ambiguous_conte…" at bounding box center [522, 231] width 276 height 11
click at [568, 235] on span "{"suitability": "rejected", "reasons": ["animal_mistreatment", "ambiguous_conte…" at bounding box center [522, 231] width 276 height 11
click at [41, 254] on img "button" at bounding box center [36, 261] width 17 height 30
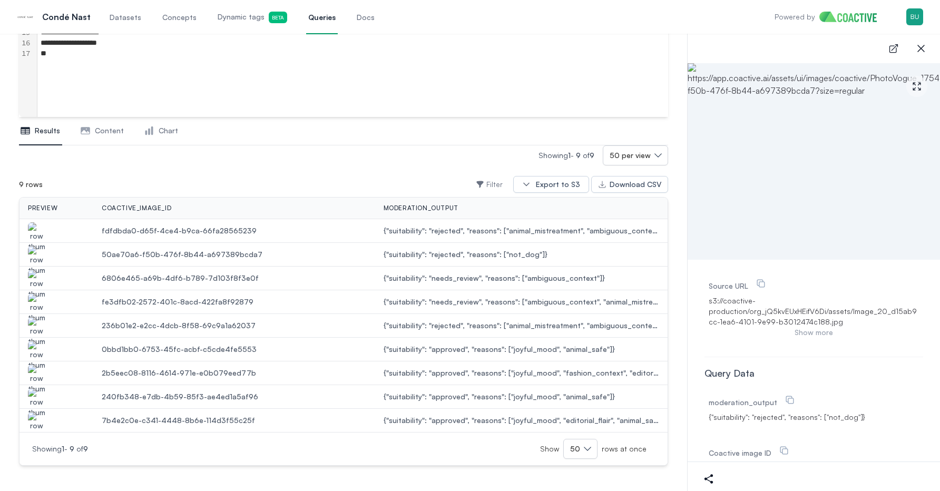
click at [360, 261] on td "50ae70a6-f50b-476f-8b44-a697389bcda7" at bounding box center [234, 255] width 282 height 24
drag, startPoint x: 541, startPoint y: 256, endPoint x: 377, endPoint y: 257, distance: 163.9
click at [384, 257] on span "{"suitability": "rejected", "reasons": ["not_dog"]}" at bounding box center [522, 254] width 276 height 11
click at [41, 276] on img "button" at bounding box center [36, 285] width 17 height 30
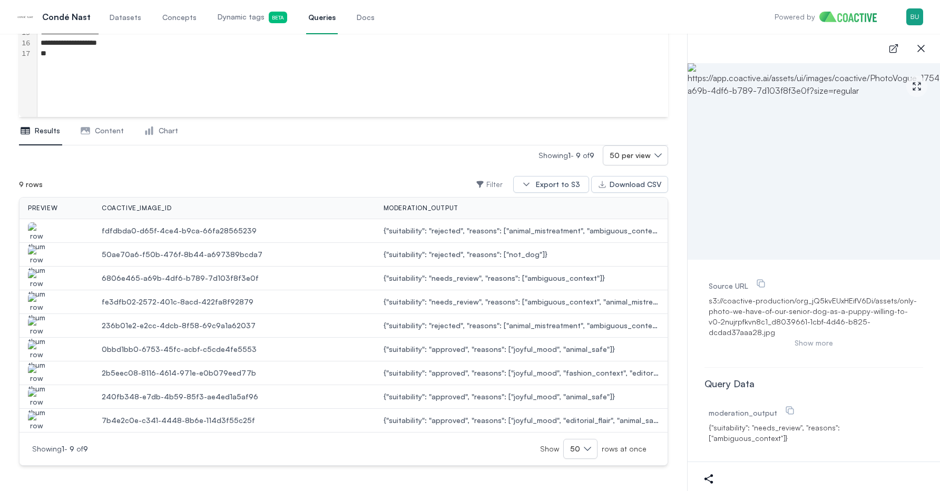
click at [455, 277] on span "{"suitability": "needs_review", "reasons": ["ambiguous_context"]}" at bounding box center [522, 278] width 276 height 11
drag, startPoint x: 468, startPoint y: 281, endPoint x: 436, endPoint y: 281, distance: 31.6
click at [436, 281] on span "{"suitability": "needs_review", "reasons": ["ambiguous_context"]}" at bounding box center [522, 278] width 276 height 11
click at [38, 303] on img "button" at bounding box center [36, 308] width 17 height 30
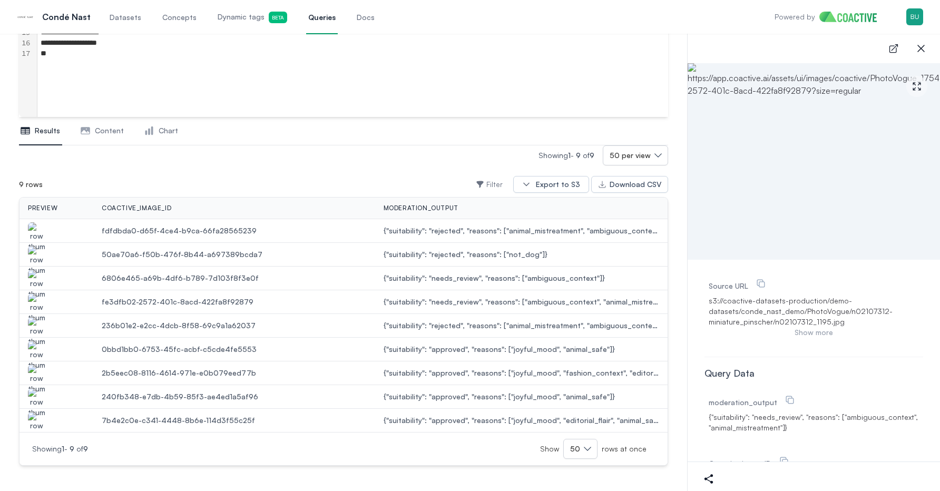
click at [41, 326] on img "button" at bounding box center [36, 332] width 17 height 30
drag, startPoint x: 562, startPoint y: 327, endPoint x: 492, endPoint y: 328, distance: 70.6
click at [492, 328] on span "{"suitability": "rejected", "reasons": ["animal_mistreatment", "ambiguous_conte…" at bounding box center [522, 325] width 276 height 11
click at [35, 348] on img "button" at bounding box center [36, 356] width 17 height 30
click at [513, 351] on span "{"suitability": "approved", "reasons": ["joyful_mood", "animal_safe"]}" at bounding box center [522, 349] width 276 height 11
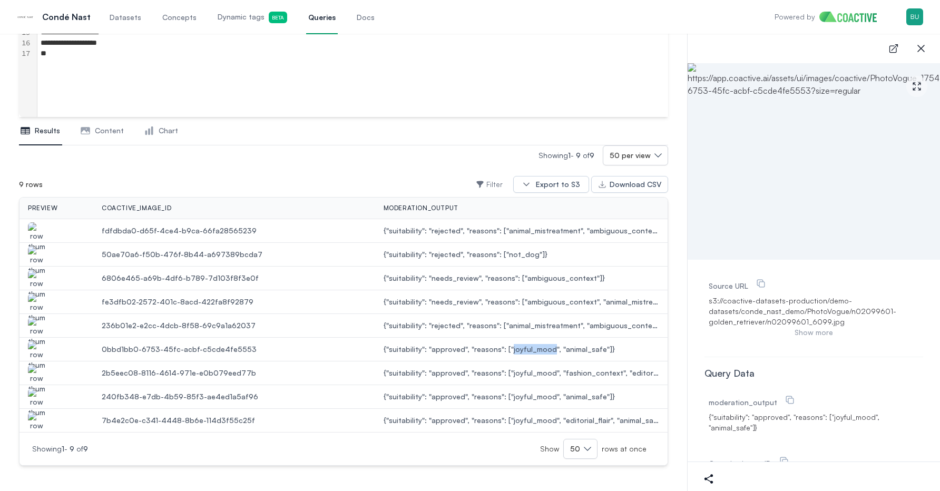
click at [513, 351] on span "{"suitability": "approved", "reasons": ["joyful_mood", "animal_safe"]}" at bounding box center [522, 349] width 276 height 11
click at [531, 355] on td "{"suitability": "approved", "reasons": ["joyful_mood", "animal_safe"]}" at bounding box center [521, 350] width 292 height 24
click at [44, 371] on img "button" at bounding box center [36, 380] width 17 height 30
click at [37, 400] on img "button" at bounding box center [36, 403] width 17 height 30
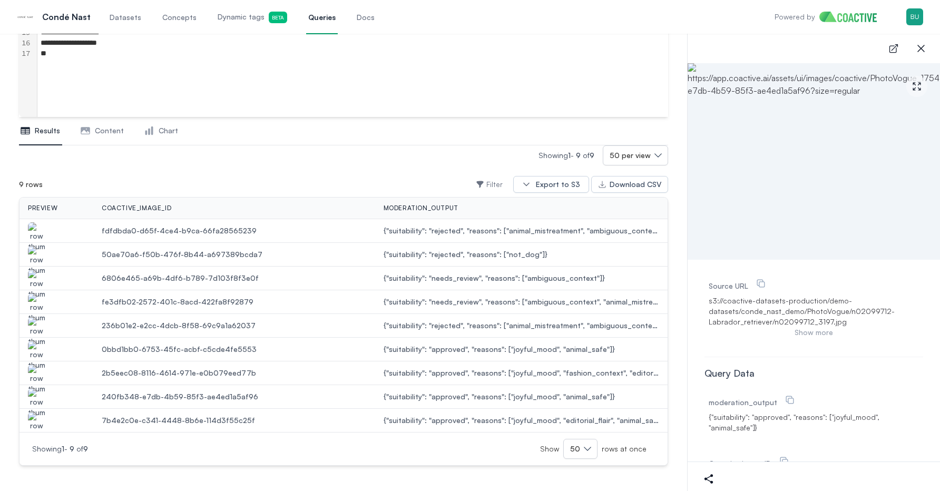
click at [41, 423] on img "button" at bounding box center [36, 427] width 17 height 30
click at [218, 277] on span "6806e465-a69b-4df6-b789-7d103f8f3e0f" at bounding box center [234, 278] width 265 height 11
copy span "6806e465-a69b-4df6-b789-7d103f8f3e0f"
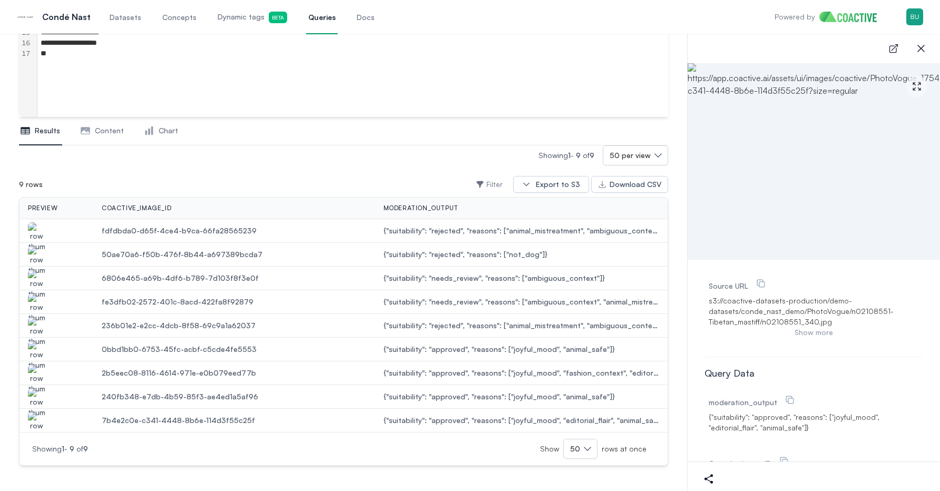
click at [224, 276] on span "6806e465-a69b-4df6-b789-7d103f8f3e0f" at bounding box center [234, 278] width 265 height 11
copy span "6806e465-a69b-4df6-b789-7d103f8f3e0f"
click at [324, 170] on div "Showing 1 - 9 of 9 50 per view 9 rows Filter Export to S3 Download CSV preview …" at bounding box center [343, 305] width 649 height 320
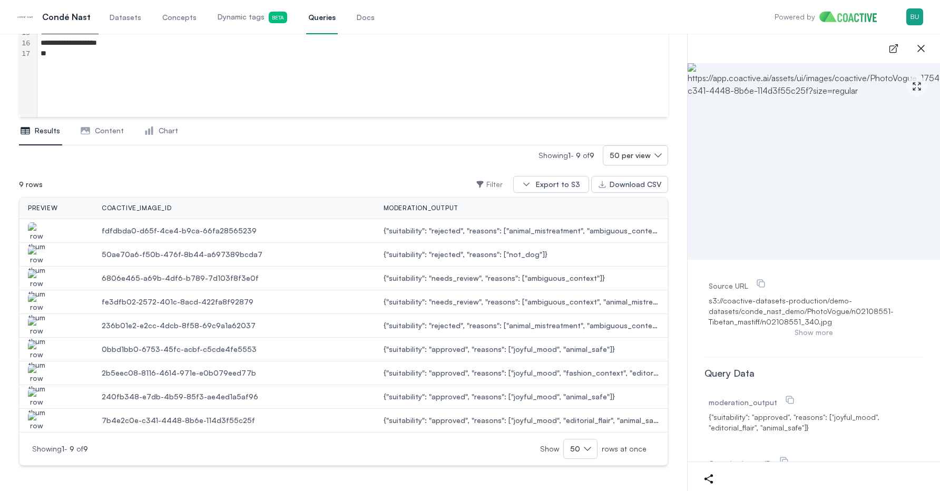
click at [360, 440] on div "Showing 1 - 9 of 9 Show 50 rows at once" at bounding box center [343, 449] width 623 height 20
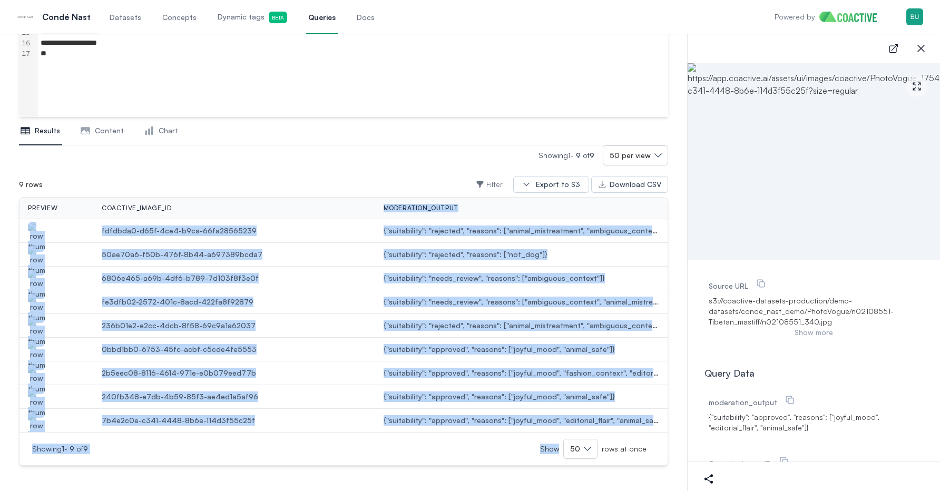
drag, startPoint x: 360, startPoint y: 440, endPoint x: 247, endPoint y: 204, distance: 262.1
click at [246, 205] on div "preview coactive_image_id moderation_output fdfdbda0-d65f-4ce4-b9ca-66fa2856523…" at bounding box center [343, 331] width 649 height 269
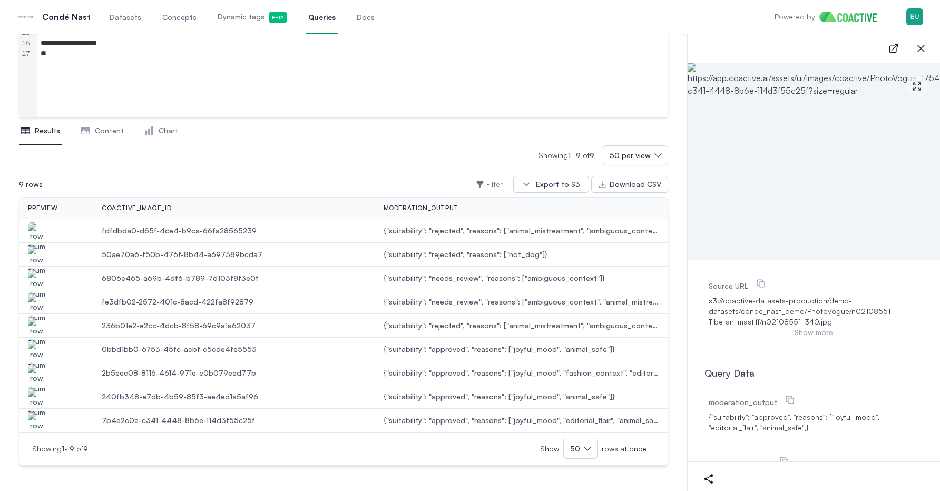
click at [266, 202] on th "coactive_image_id" at bounding box center [234, 209] width 282 height 22
